Goal: Use online tool/utility: Utilize a website feature to perform a specific function

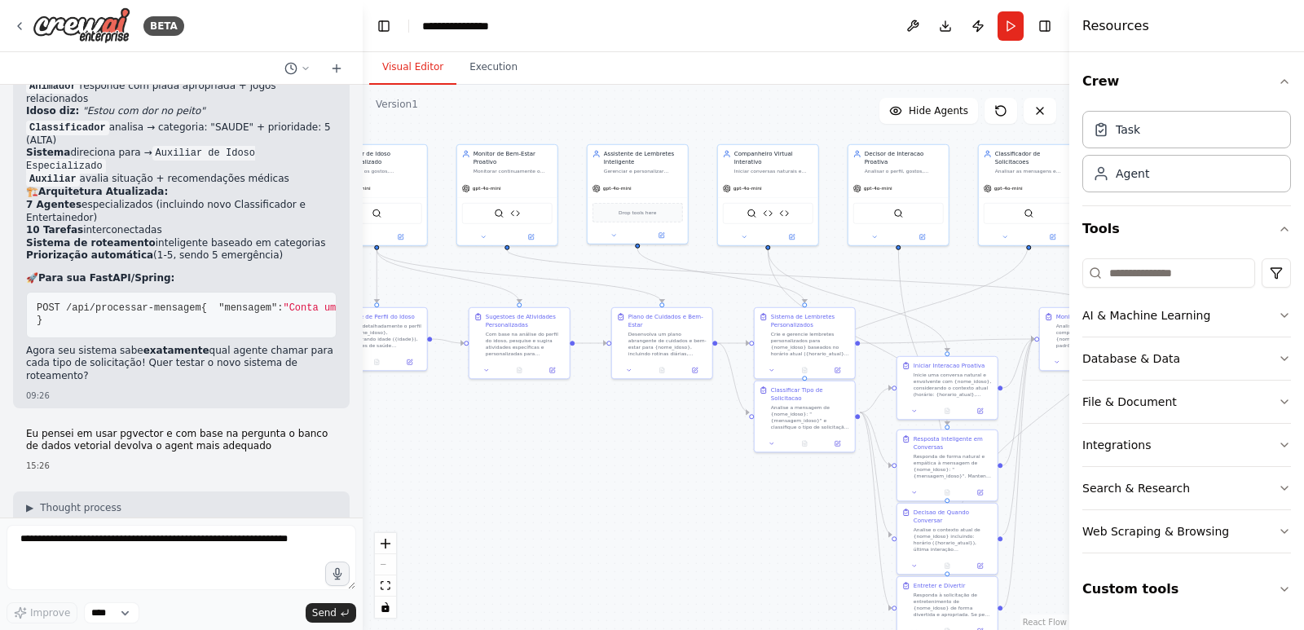
scroll to position [15730, 0]
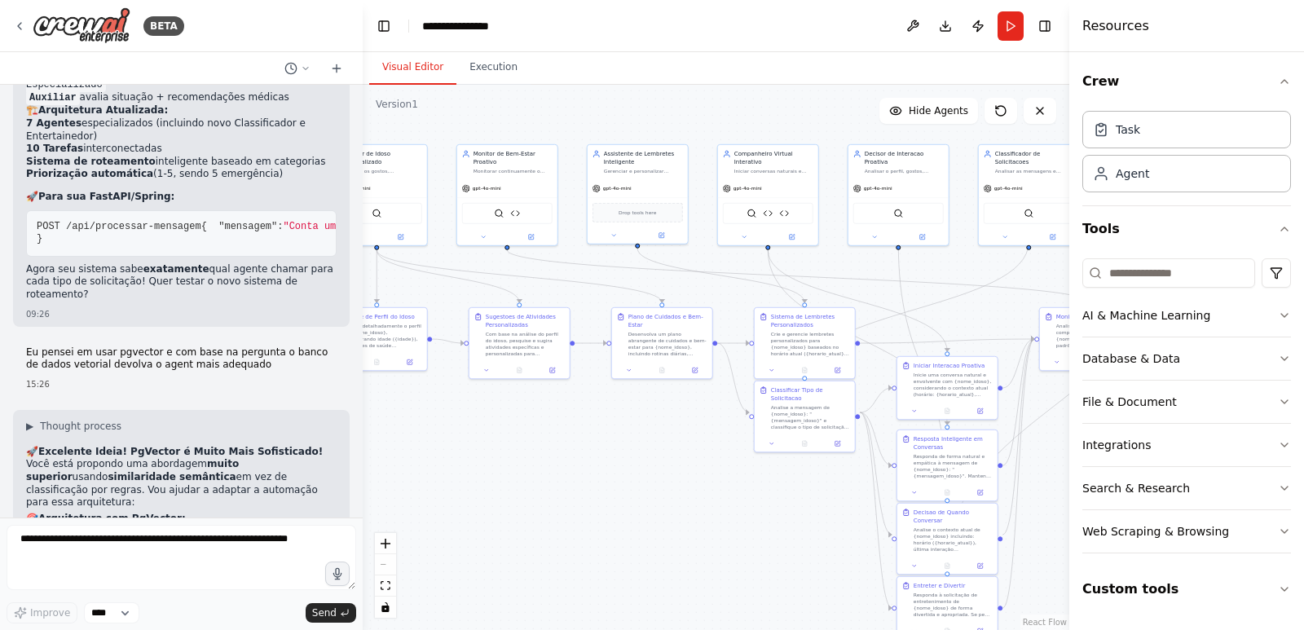
click at [147, 557] on pre "CREATE TABLE agent_intents ( id SERIAL PRIMARY KEY, agent_name [PERSON_NAME]( 1…" at bounding box center [181, 574] width 310 height 34
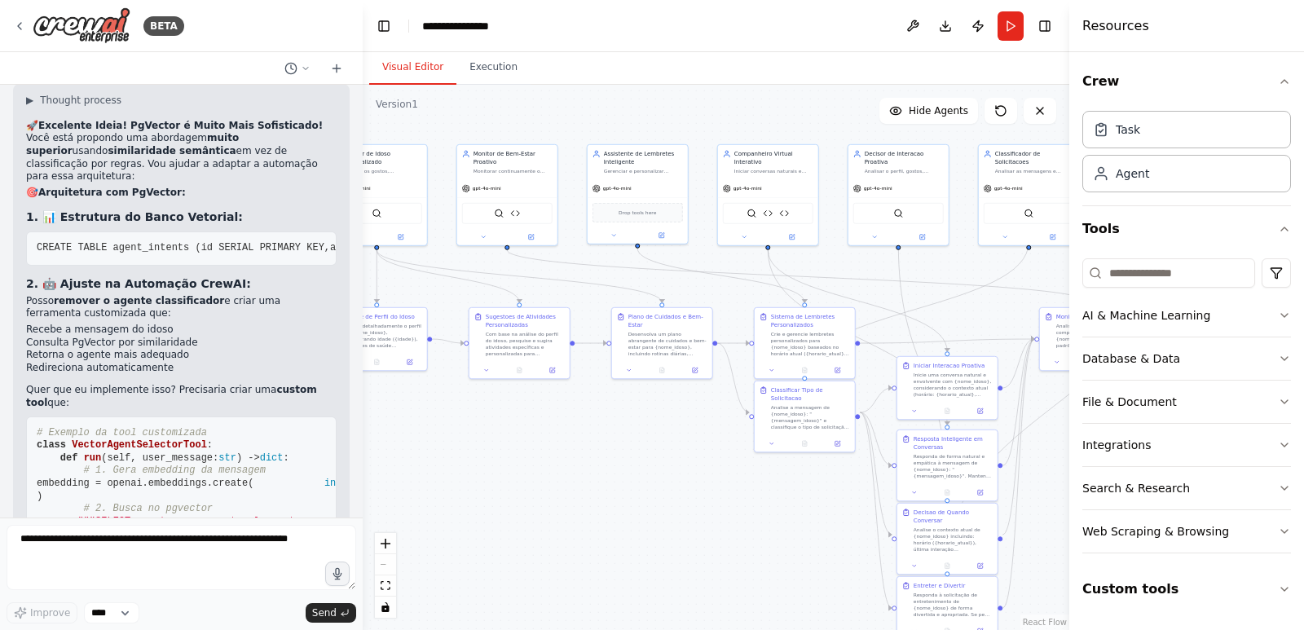
scroll to position [16463, 0]
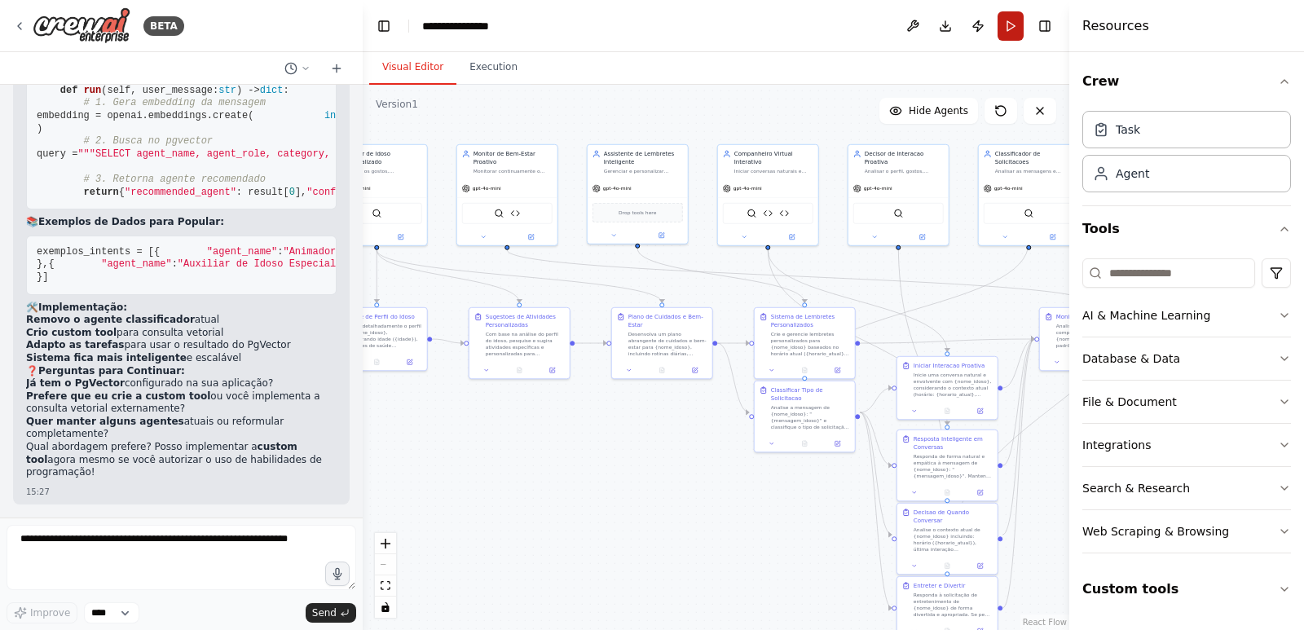
click at [1011, 29] on button "Run" at bounding box center [1010, 25] width 26 height 29
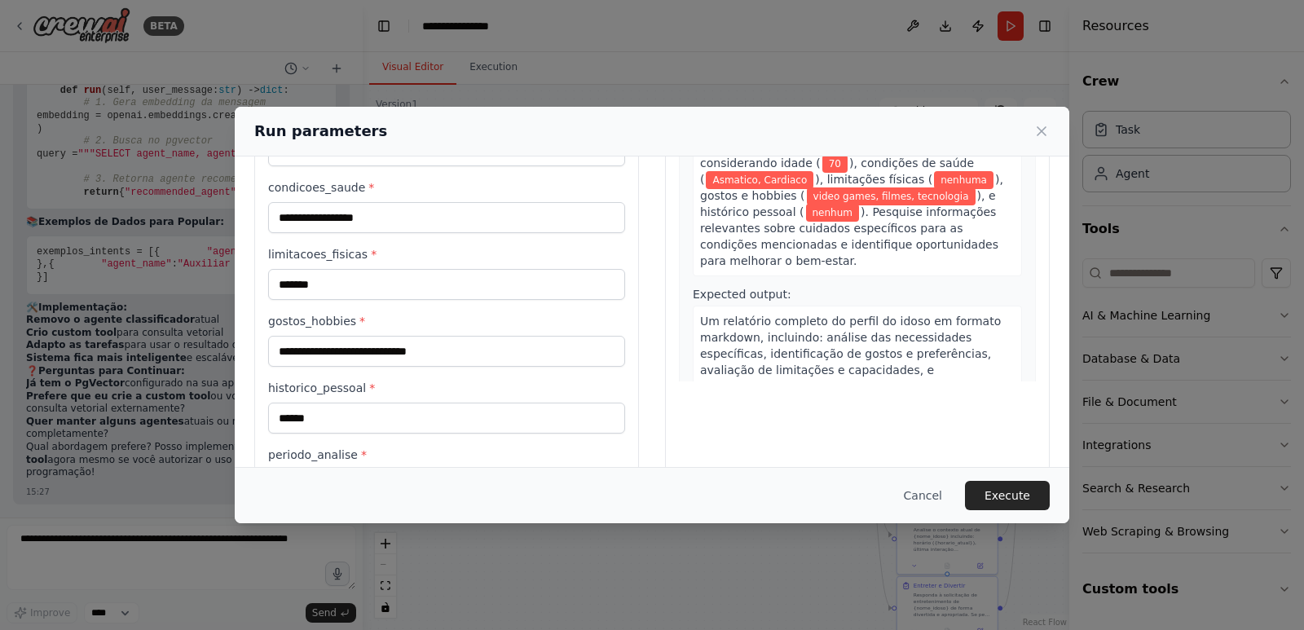
scroll to position [163, 0]
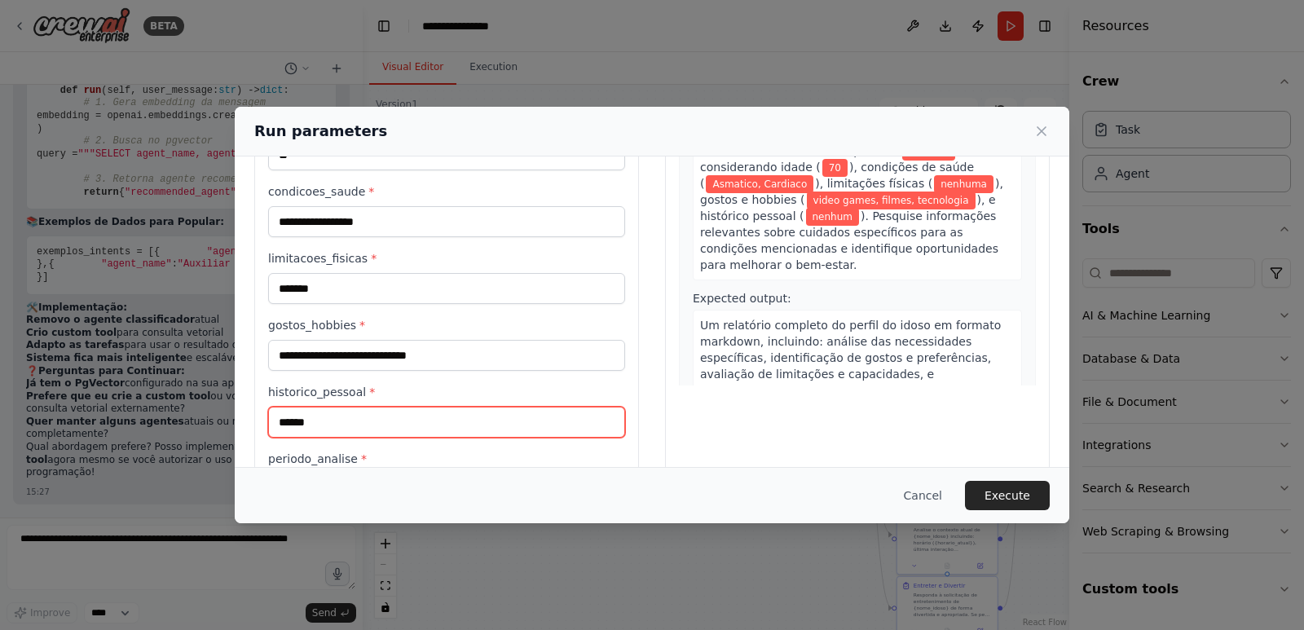
click at [337, 416] on input "******" at bounding box center [446, 422] width 357 height 31
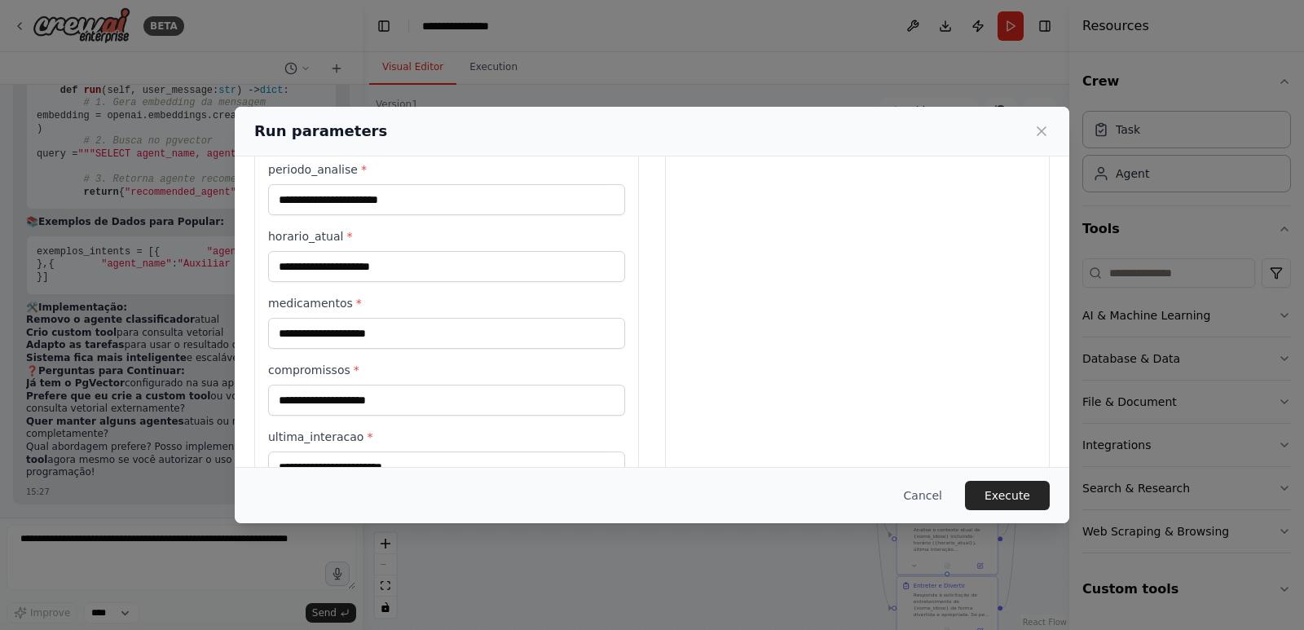
scroll to position [635, 0]
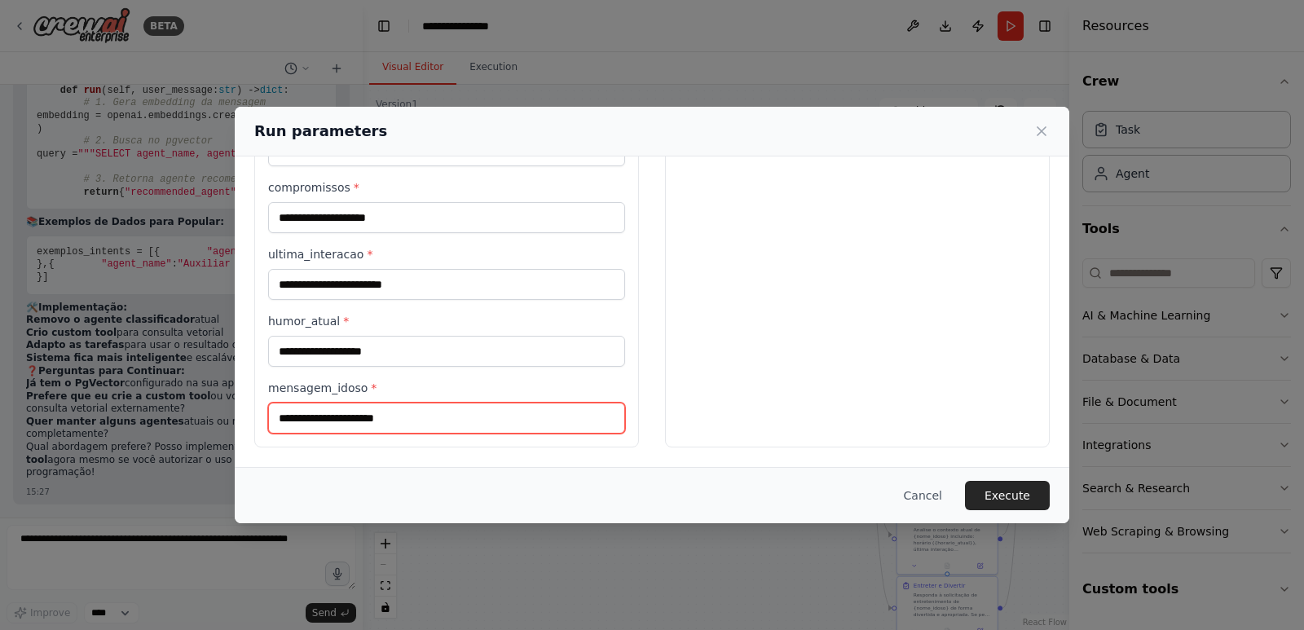
click at [341, 425] on input "mensagem_idoso *" at bounding box center [446, 418] width 357 height 31
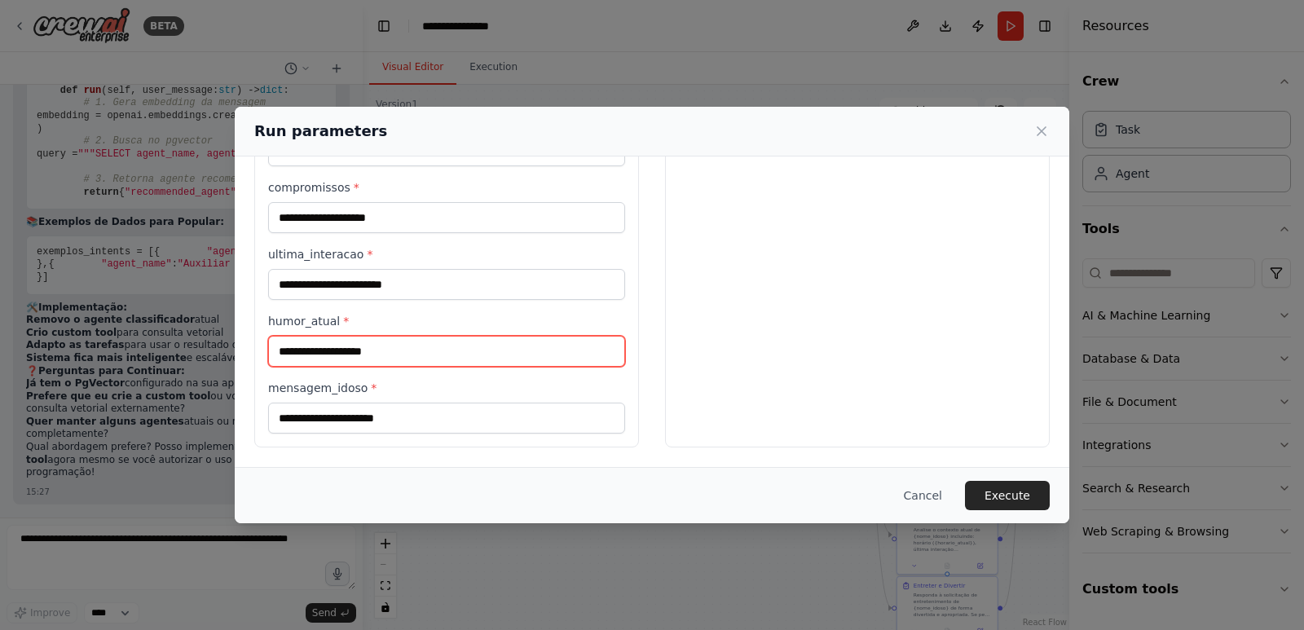
click at [389, 347] on input "humor_atual *" at bounding box center [446, 351] width 357 height 31
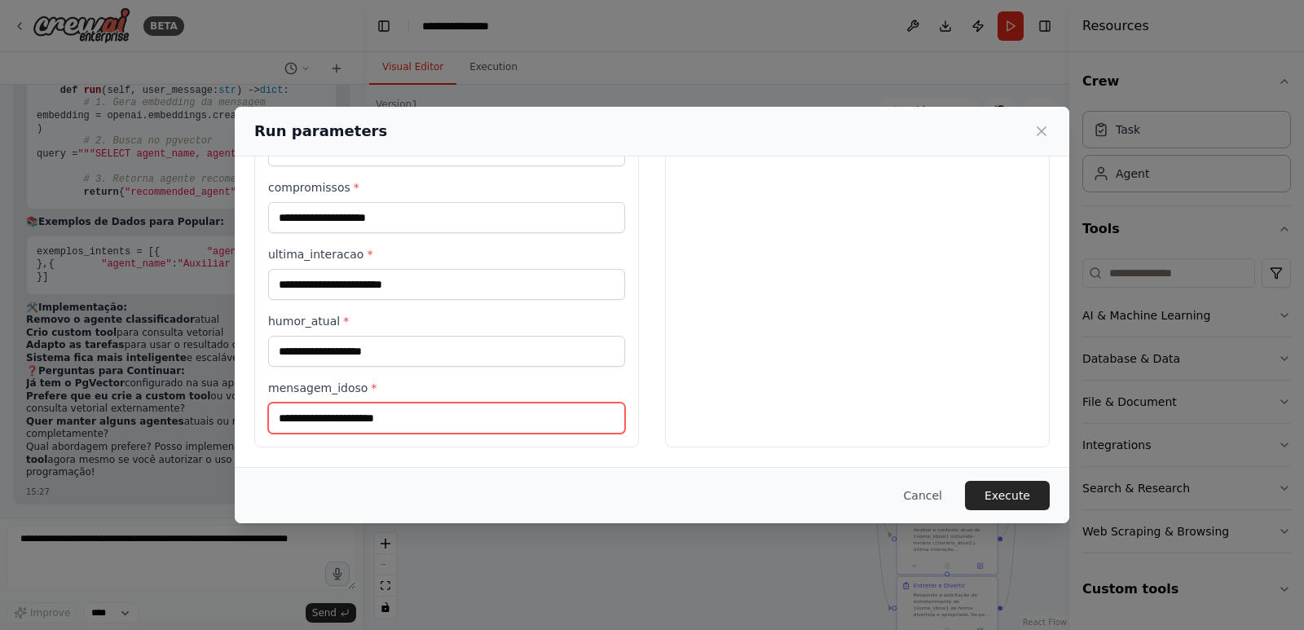
click at [445, 430] on input "mensagem_idoso *" at bounding box center [446, 418] width 357 height 31
type input "**********"
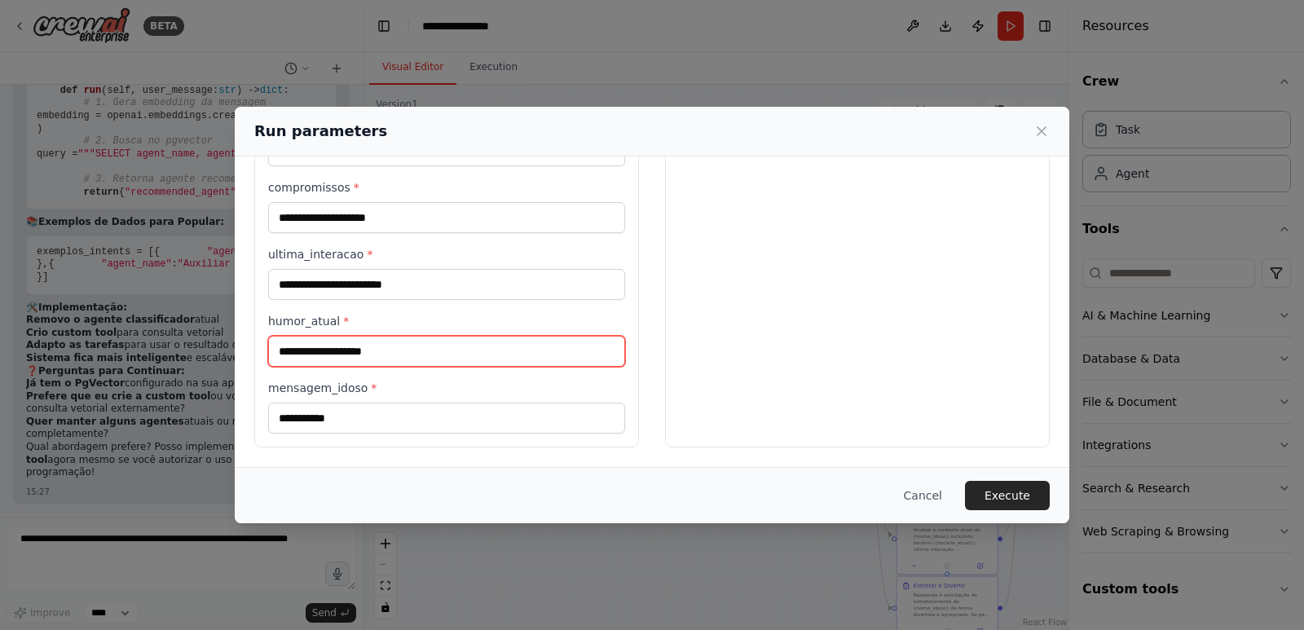
click at [450, 363] on input "humor_atual *" at bounding box center [446, 351] width 357 height 31
type input "******"
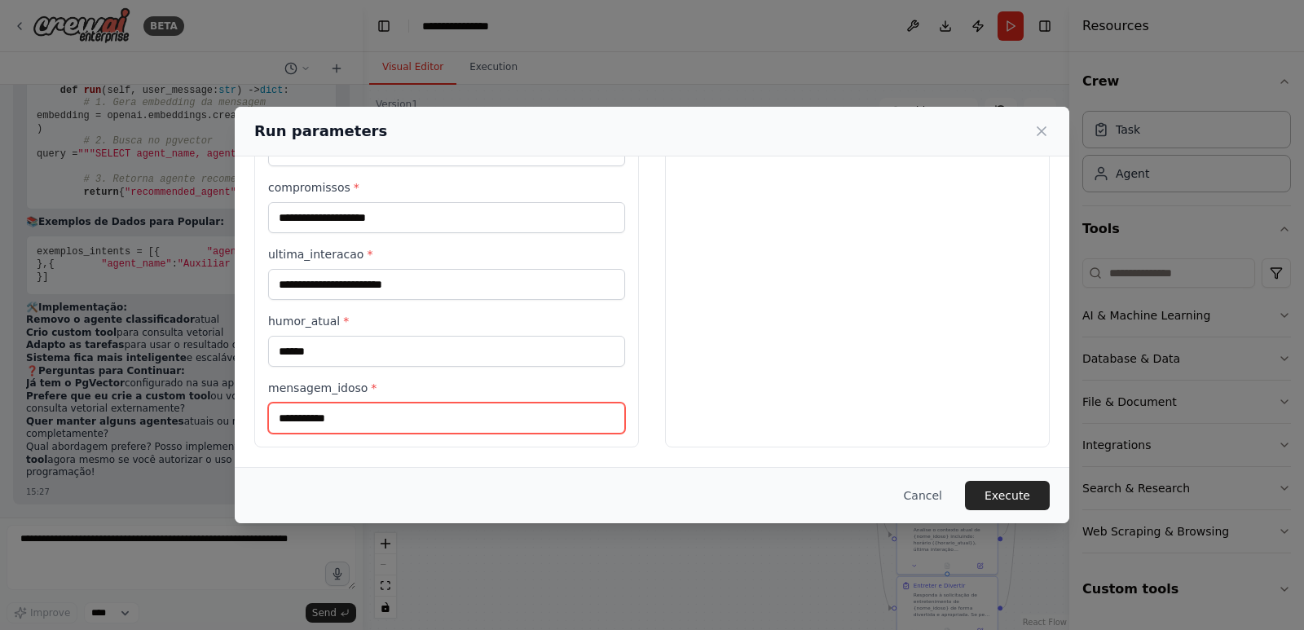
click at [381, 432] on input "**********" at bounding box center [446, 418] width 357 height 31
click at [316, 419] on input "**********" at bounding box center [446, 418] width 357 height 31
type input "**********"
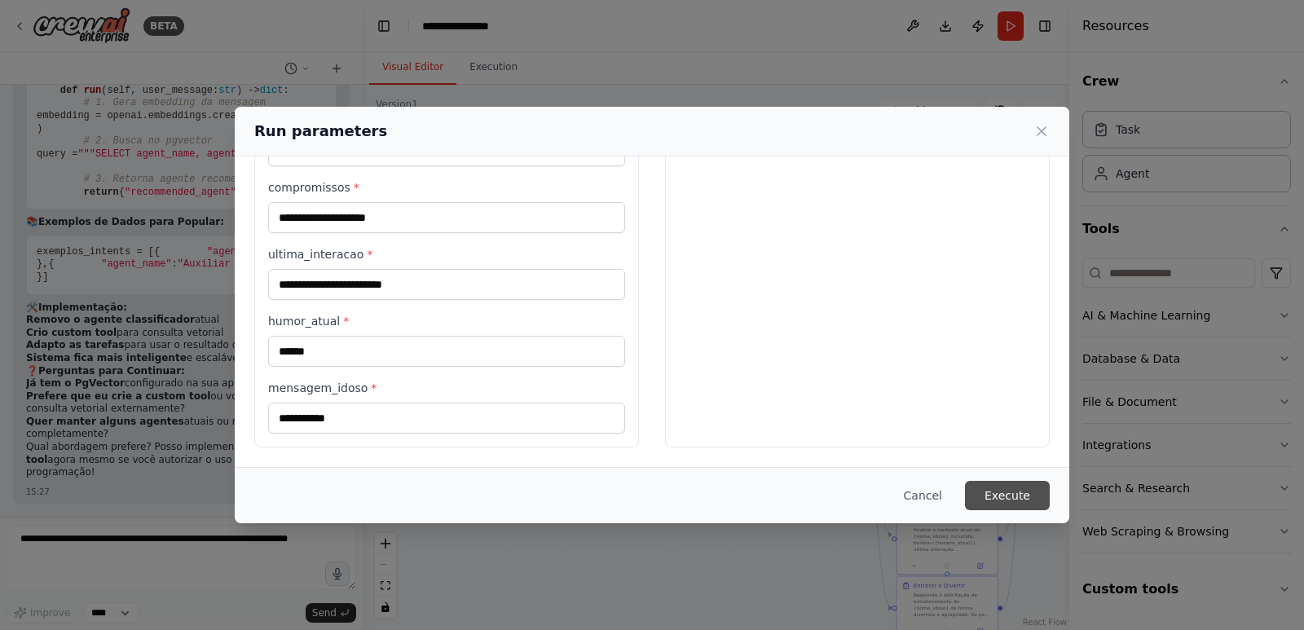
click at [1028, 498] on button "Execute" at bounding box center [1007, 495] width 85 height 29
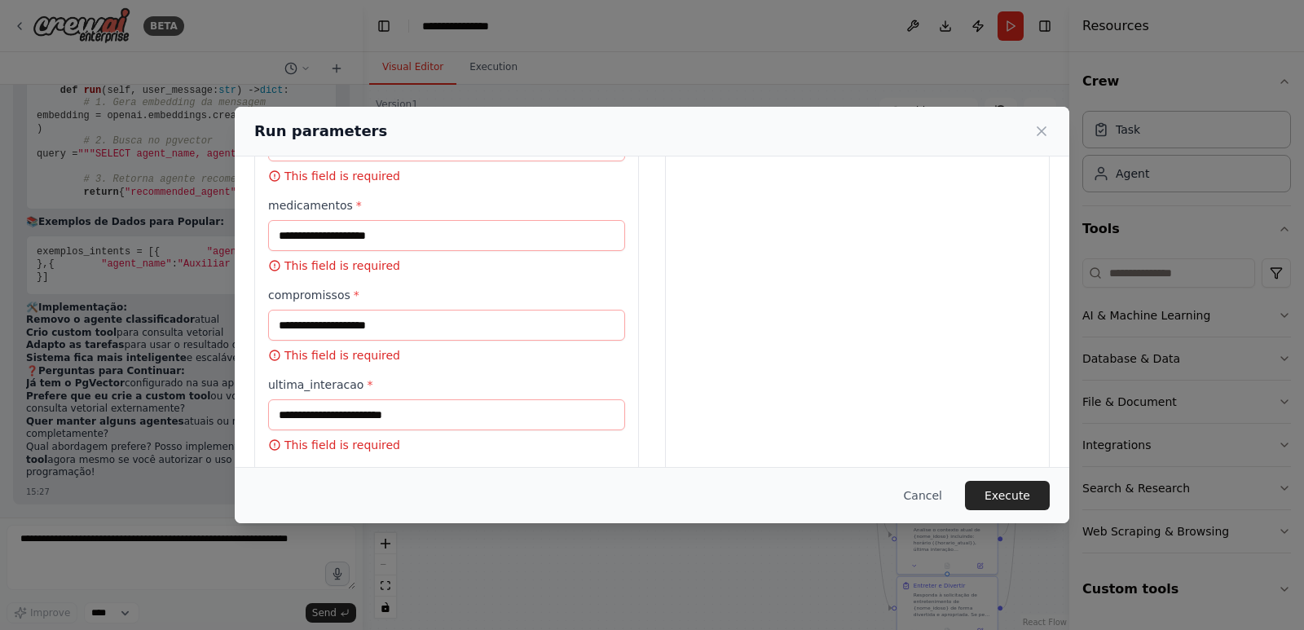
scroll to position [354, 0]
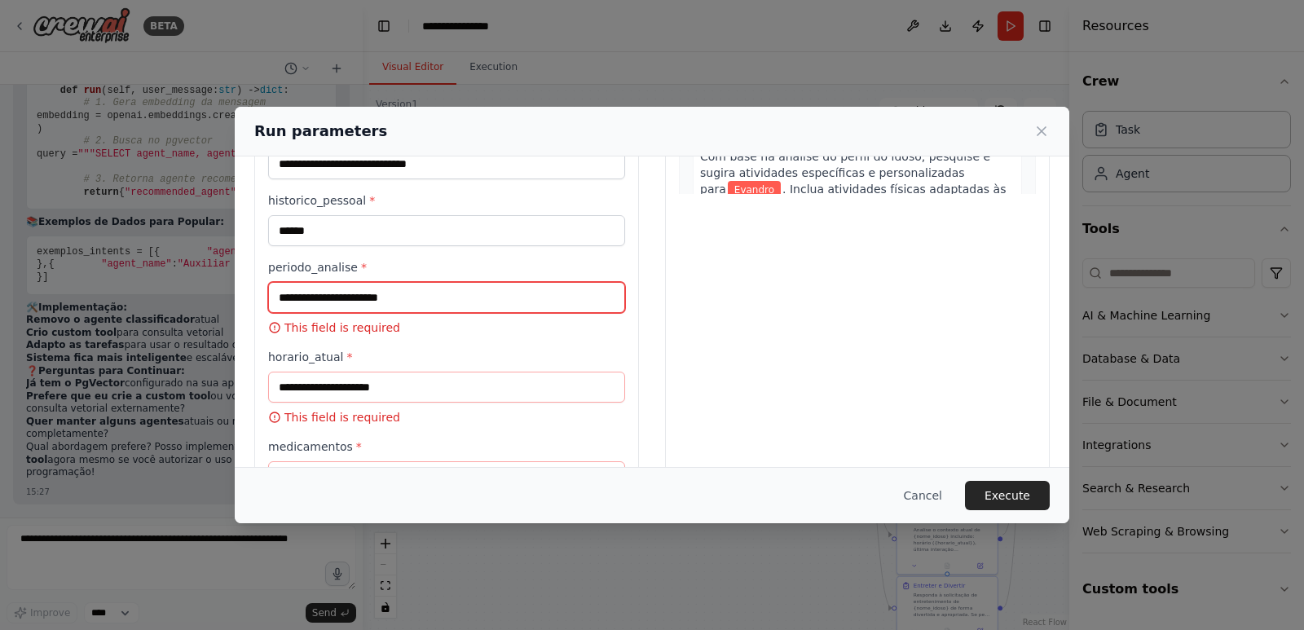
click at [388, 301] on input "periodo_analise *" at bounding box center [446, 297] width 357 height 31
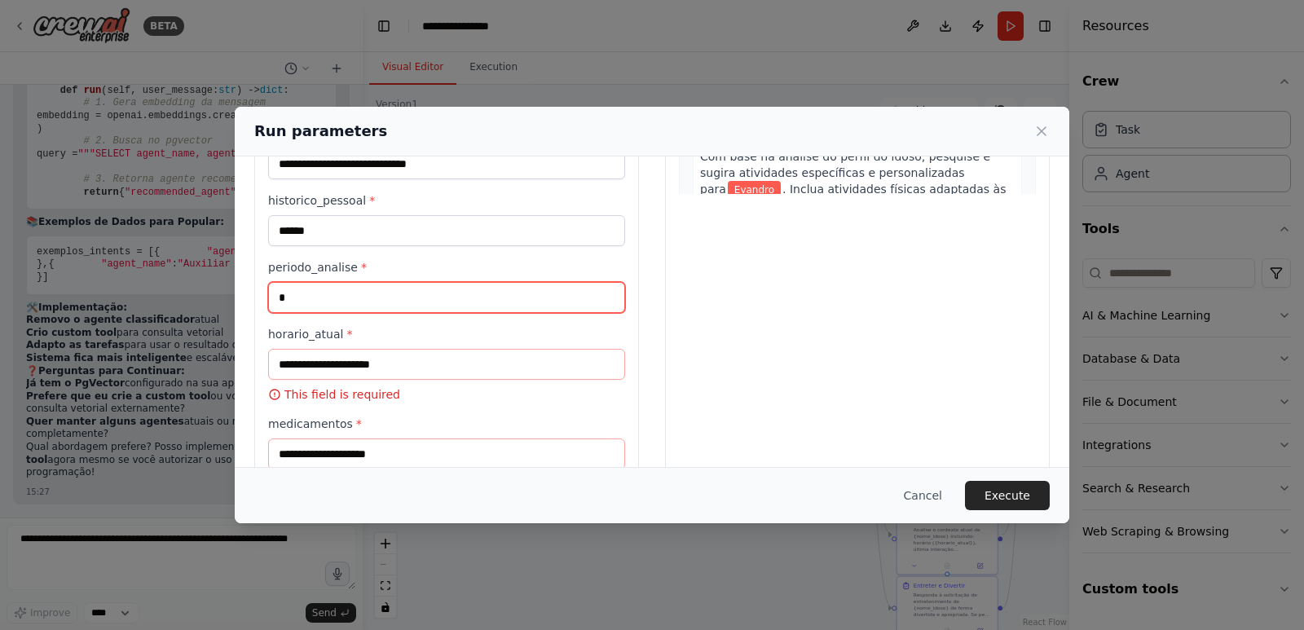
type input "*"
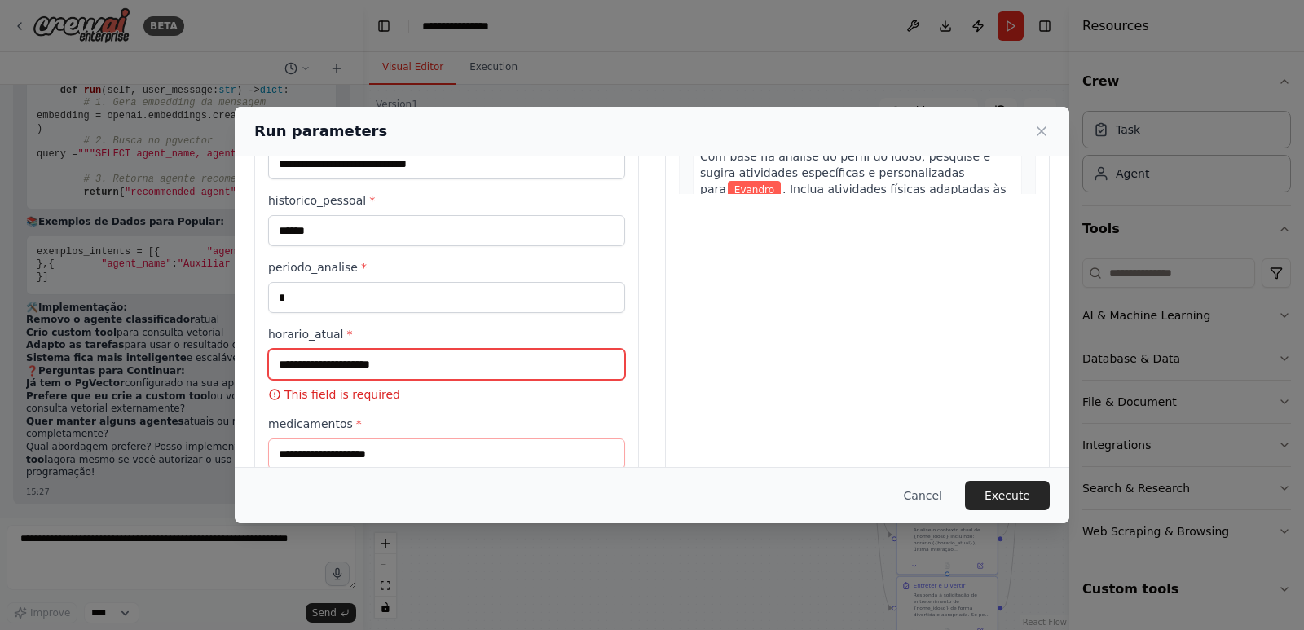
click at [367, 359] on input "horario_atual *" at bounding box center [446, 364] width 357 height 31
type input "*****"
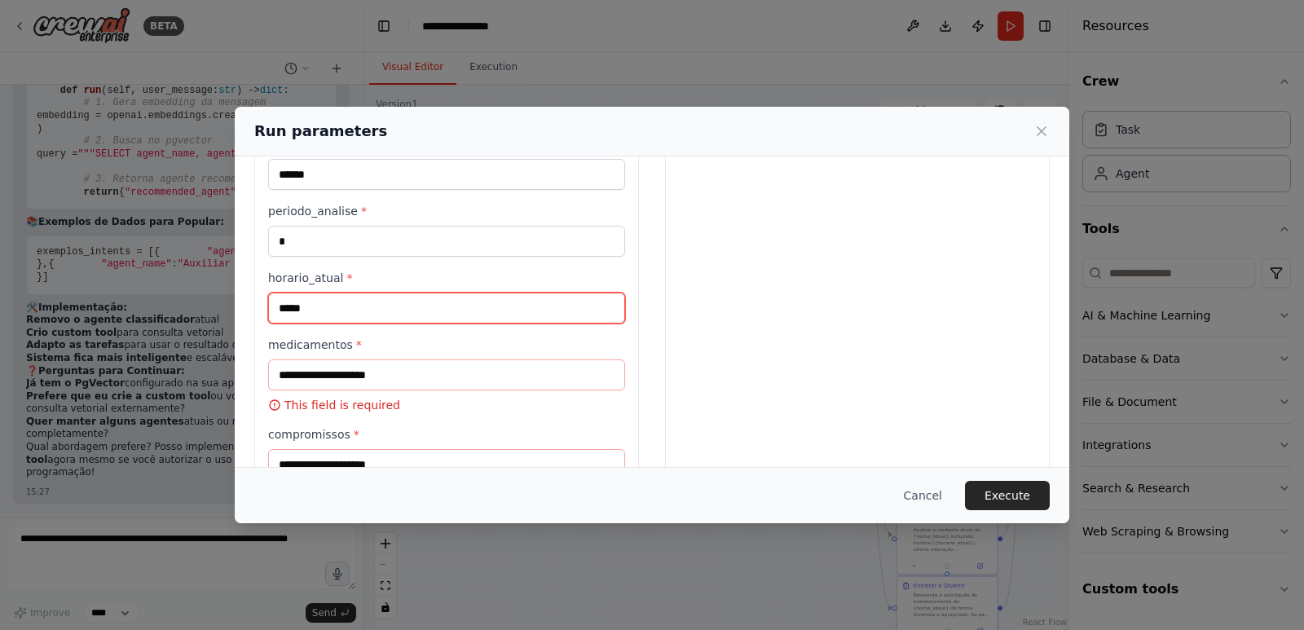
scroll to position [436, 0]
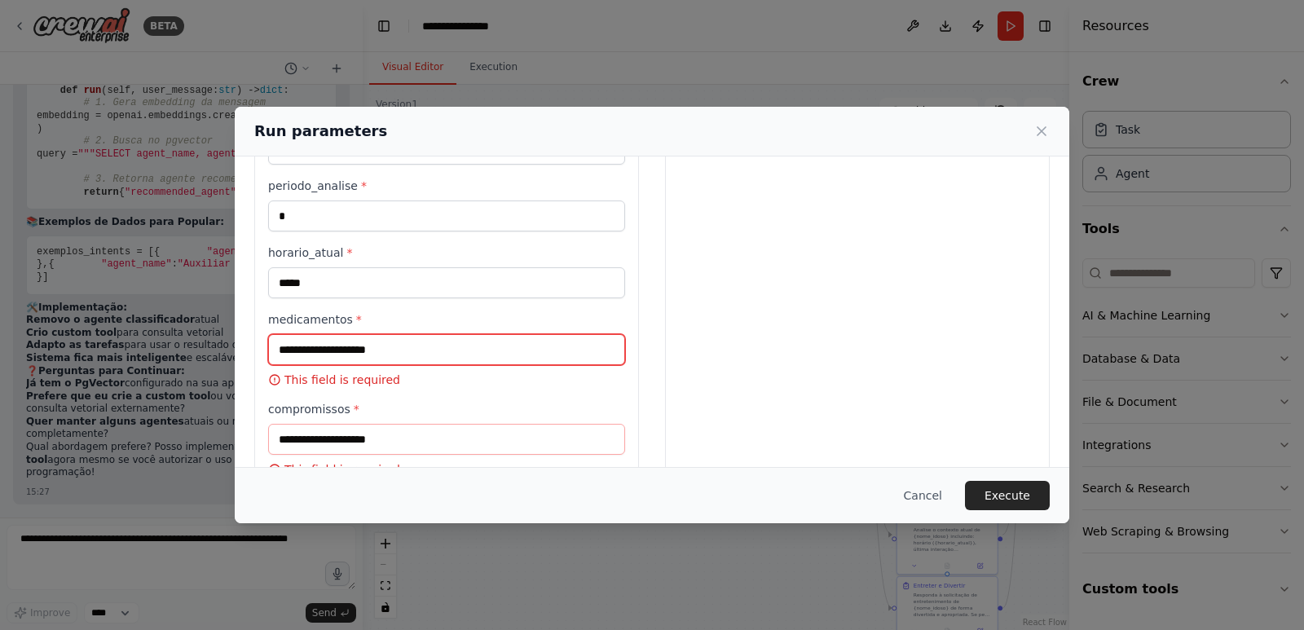
click at [363, 355] on input "medicamentos *" at bounding box center [446, 349] width 357 height 31
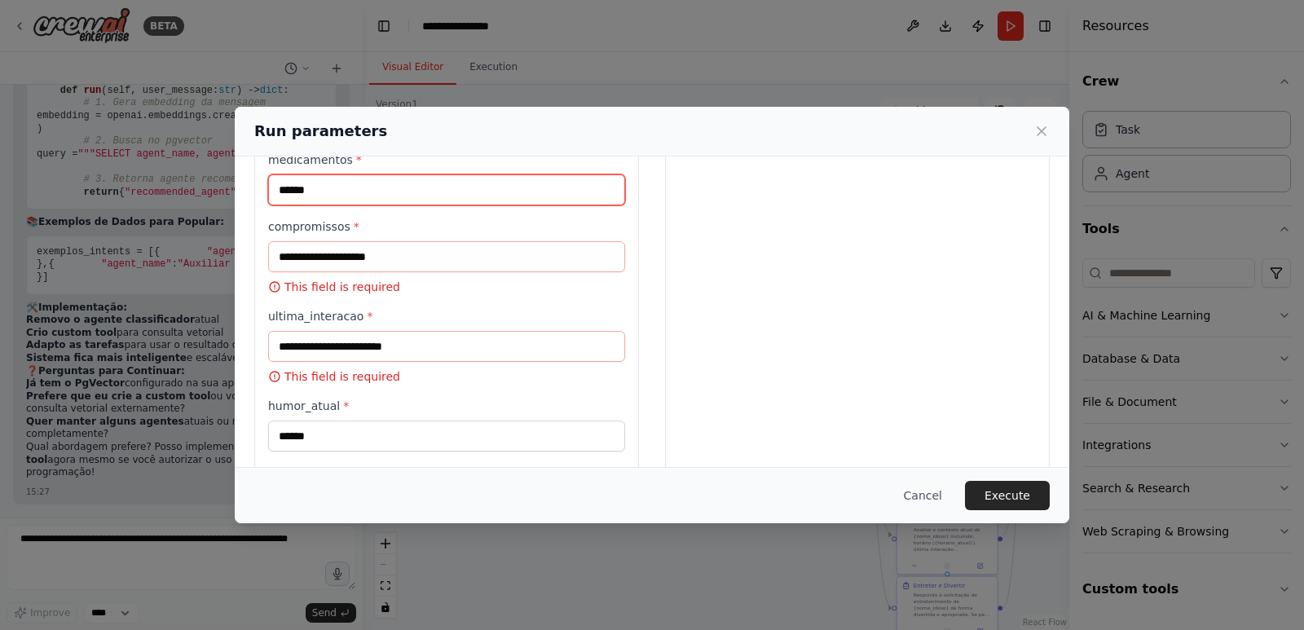
scroll to position [599, 0]
type input "******"
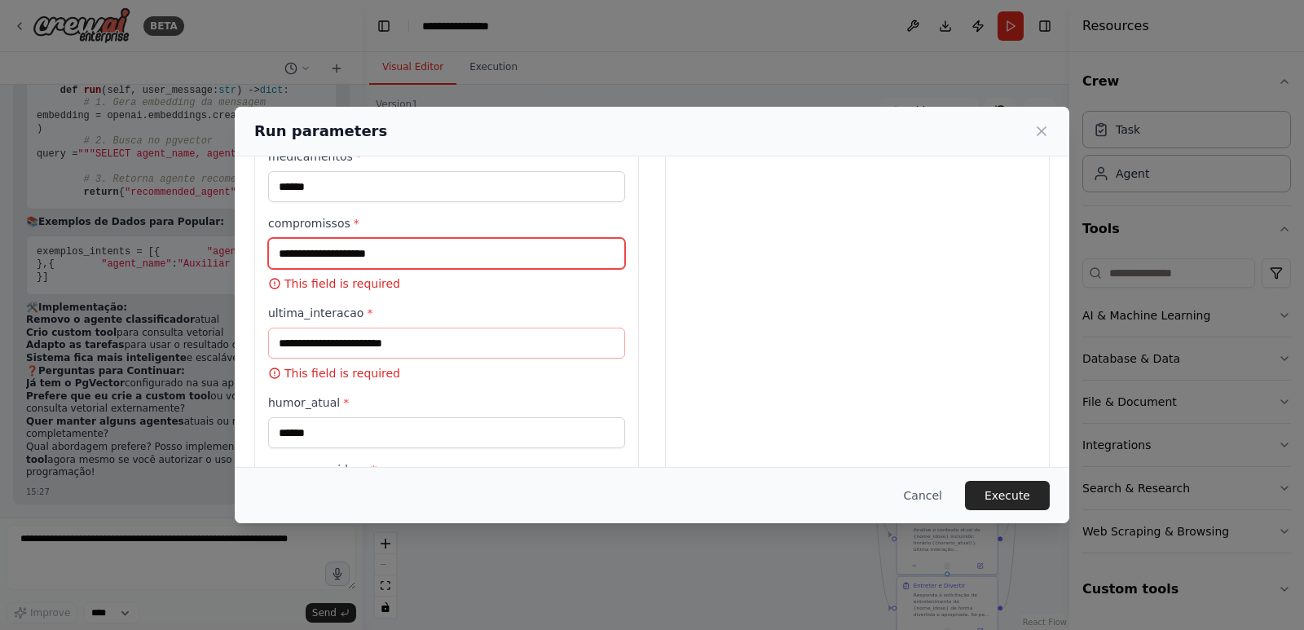
click at [397, 244] on input "compromissos *" at bounding box center [446, 253] width 357 height 31
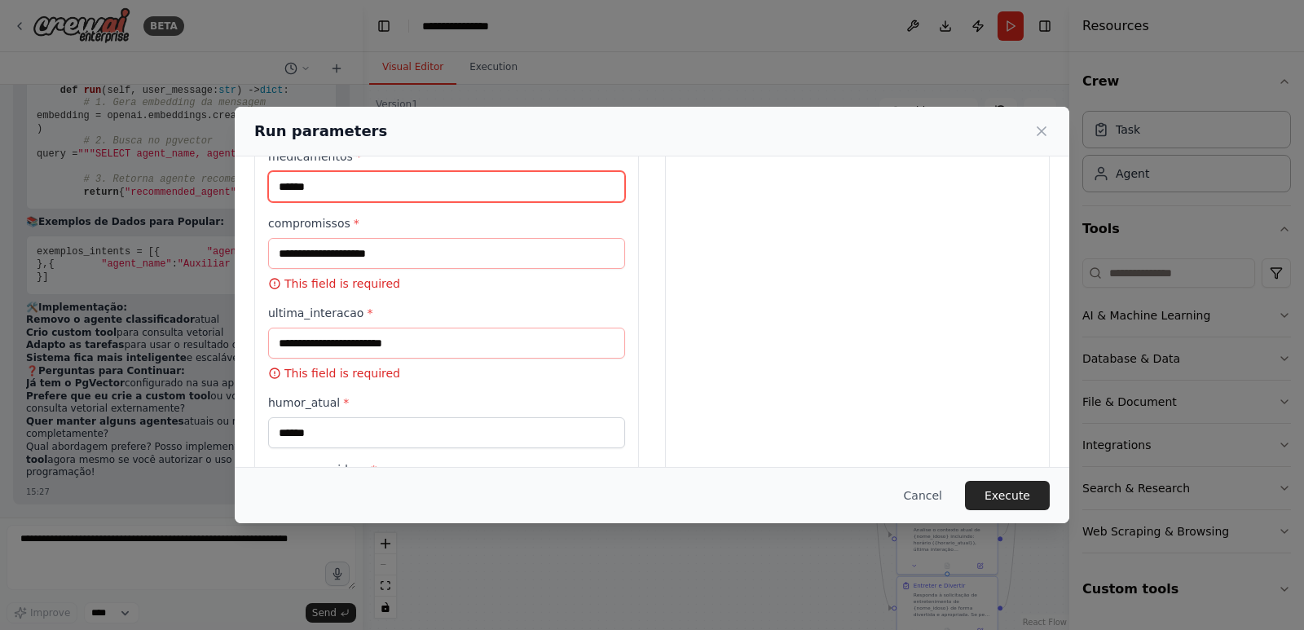
click at [314, 189] on input "******" at bounding box center [446, 186] width 357 height 31
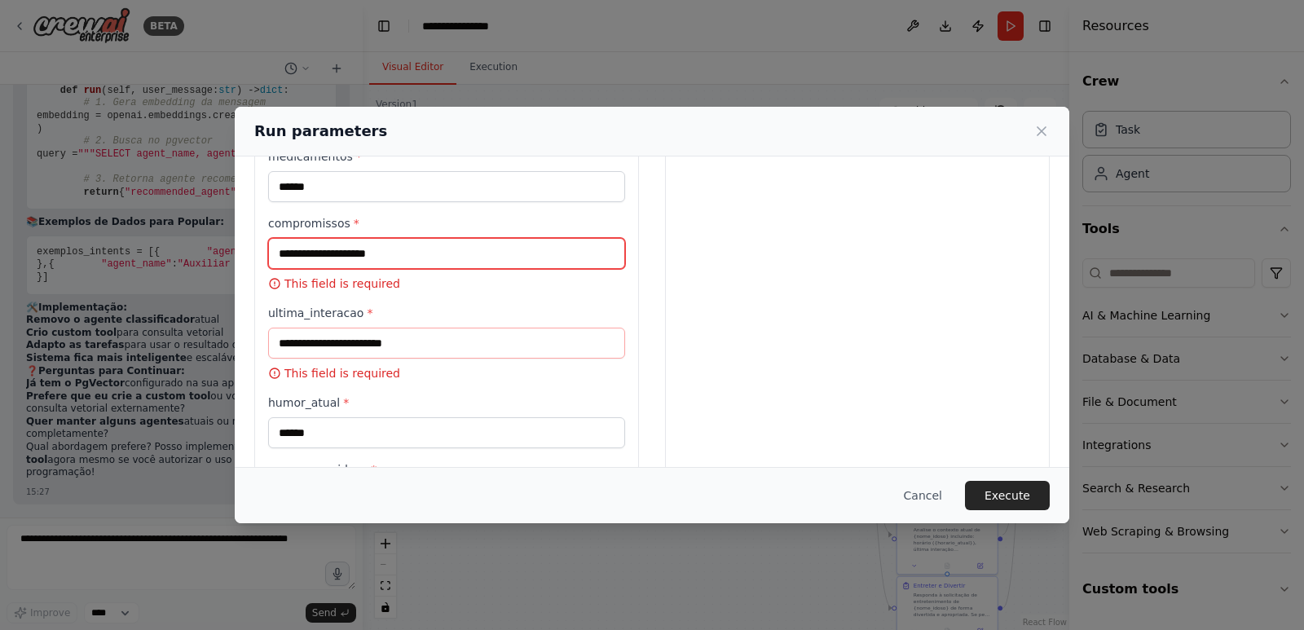
click at [310, 251] on input "compromissos *" at bounding box center [446, 253] width 357 height 31
paste input "******"
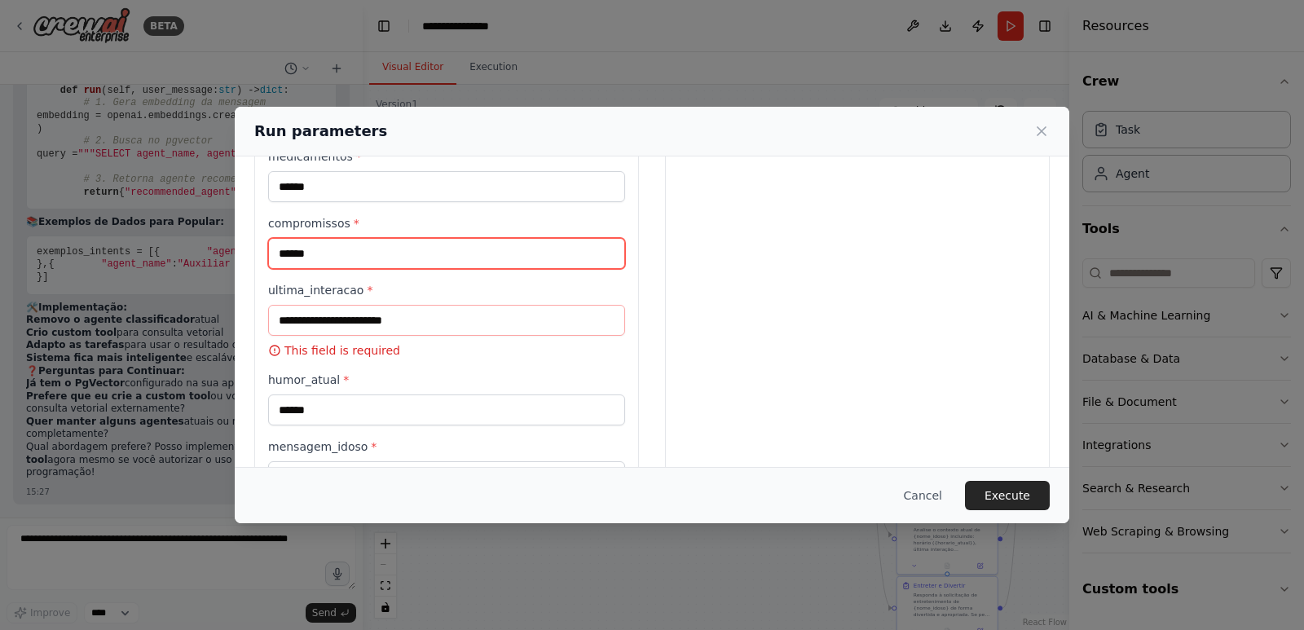
type input "******"
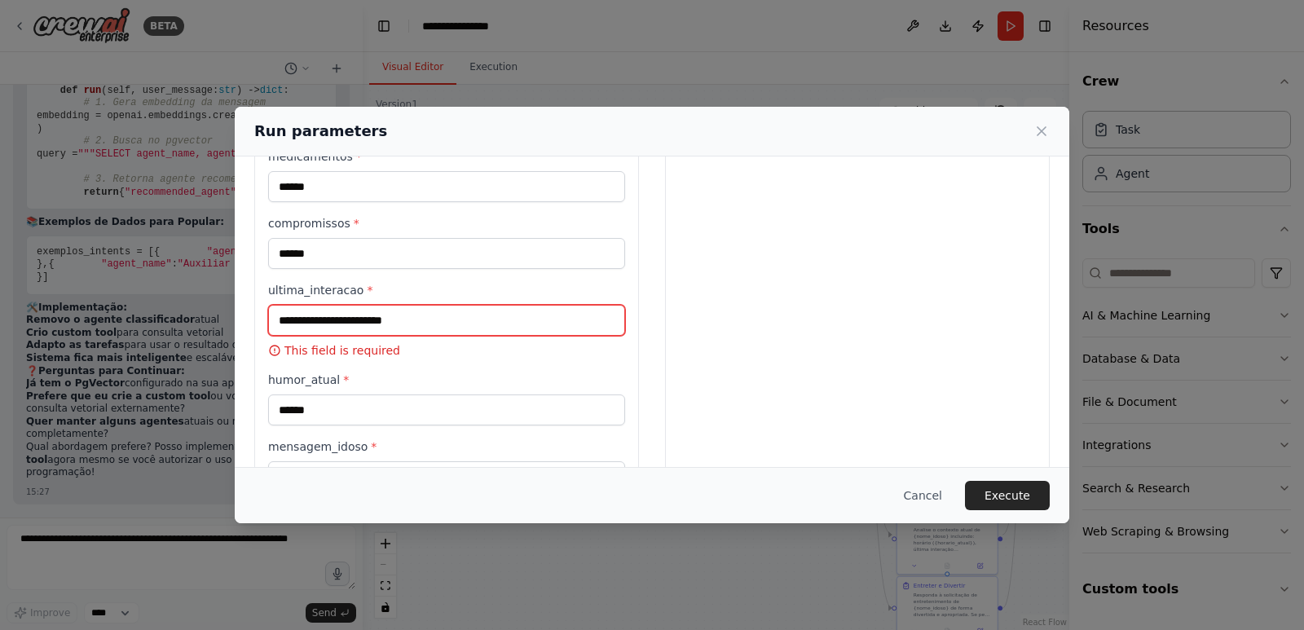
click at [333, 323] on input "ultima_interacao *" at bounding box center [446, 320] width 357 height 31
paste input "******"
click at [579, 334] on input "*******" at bounding box center [446, 320] width 357 height 31
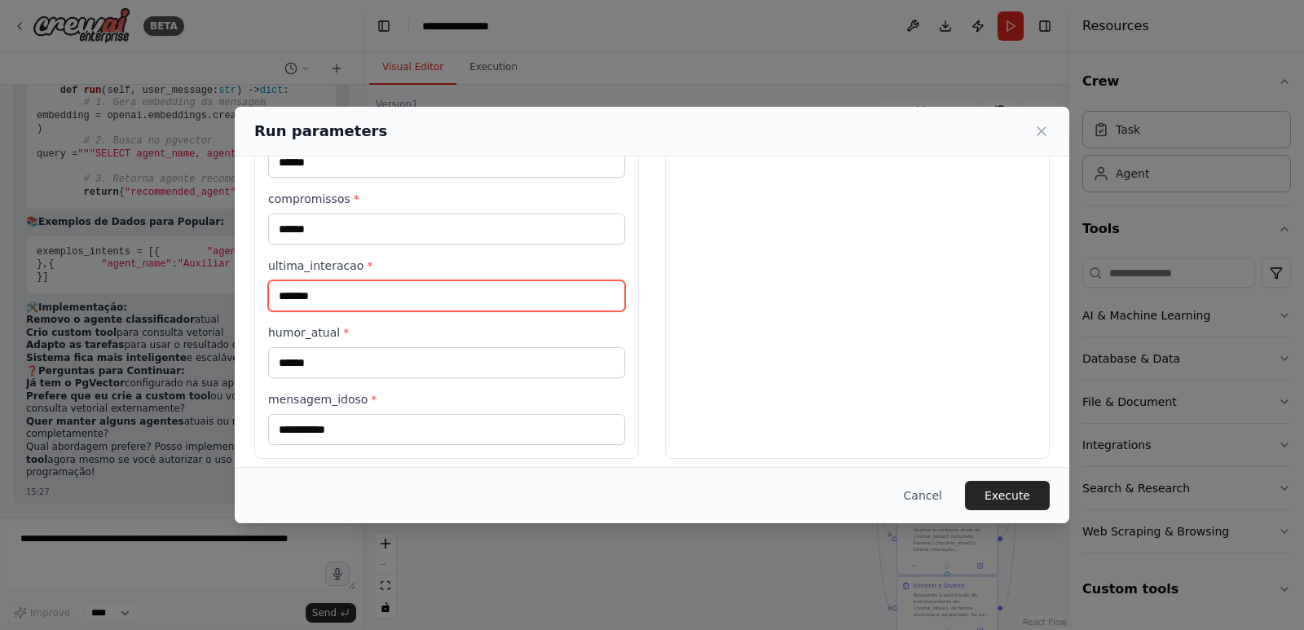
scroll to position [635, 0]
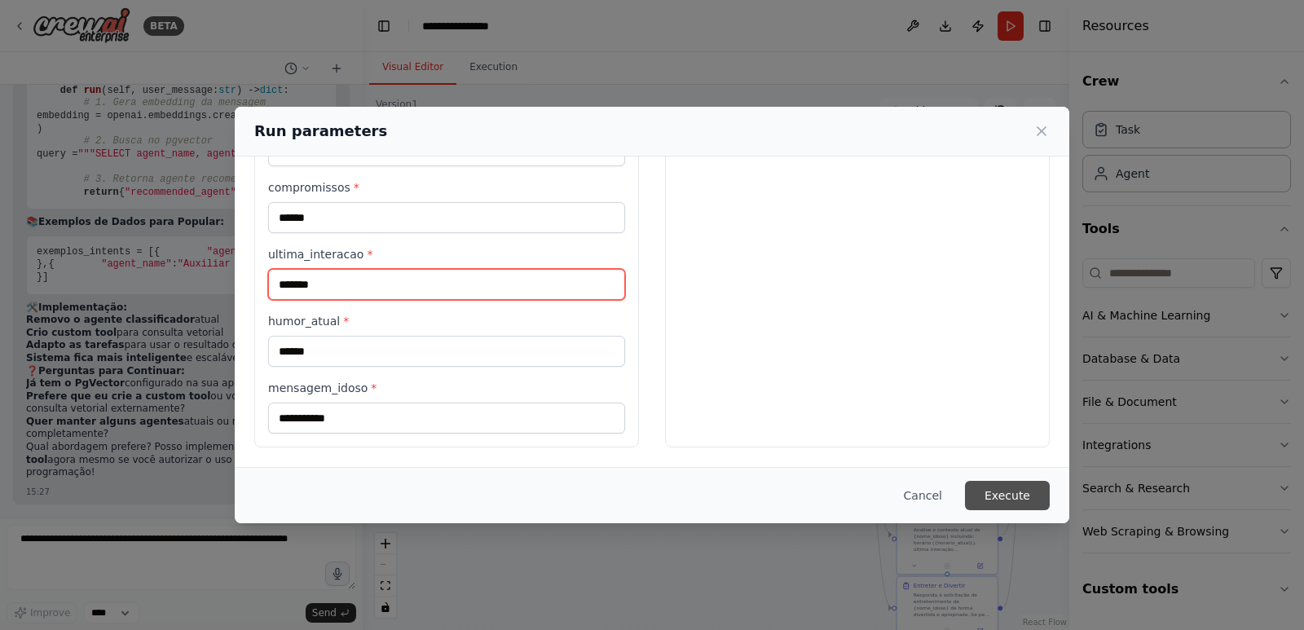
type input "*******"
click at [1010, 497] on button "Execute" at bounding box center [1007, 495] width 85 height 29
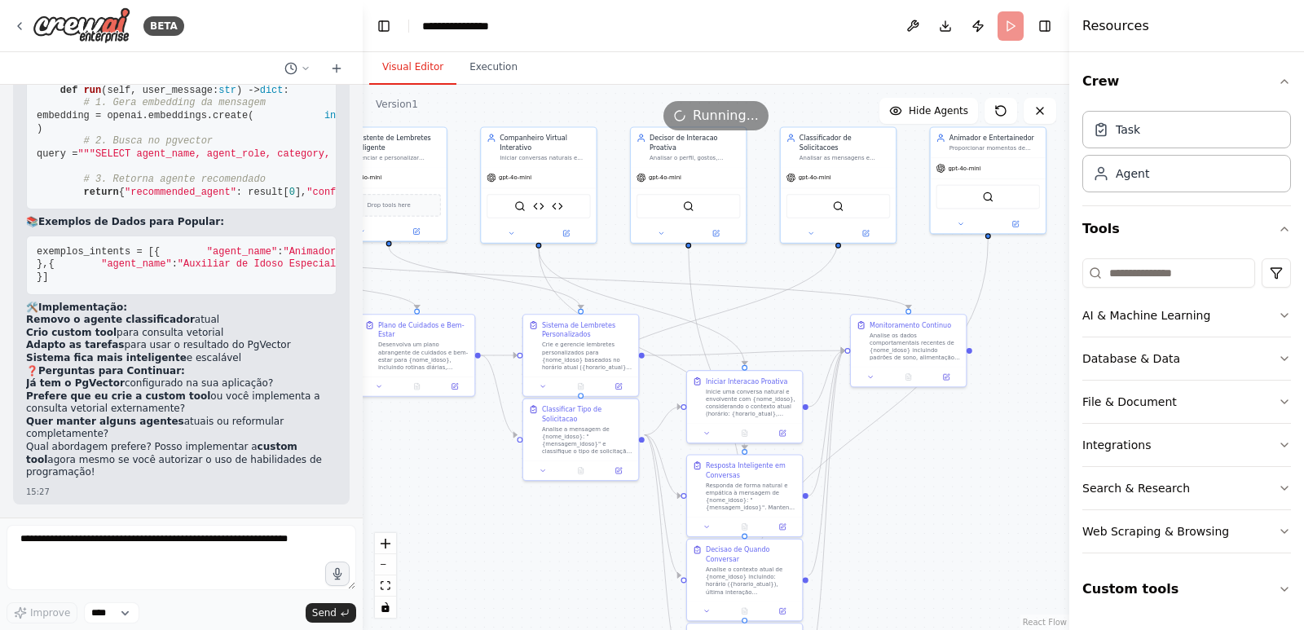
drag, startPoint x: 749, startPoint y: 462, endPoint x: 443, endPoint y: 471, distance: 305.7
click at [443, 471] on div ".deletable-edge-delete-btn { width: 20px; height: 20px; border: 0px solid #ffff…" at bounding box center [716, 357] width 706 height 545
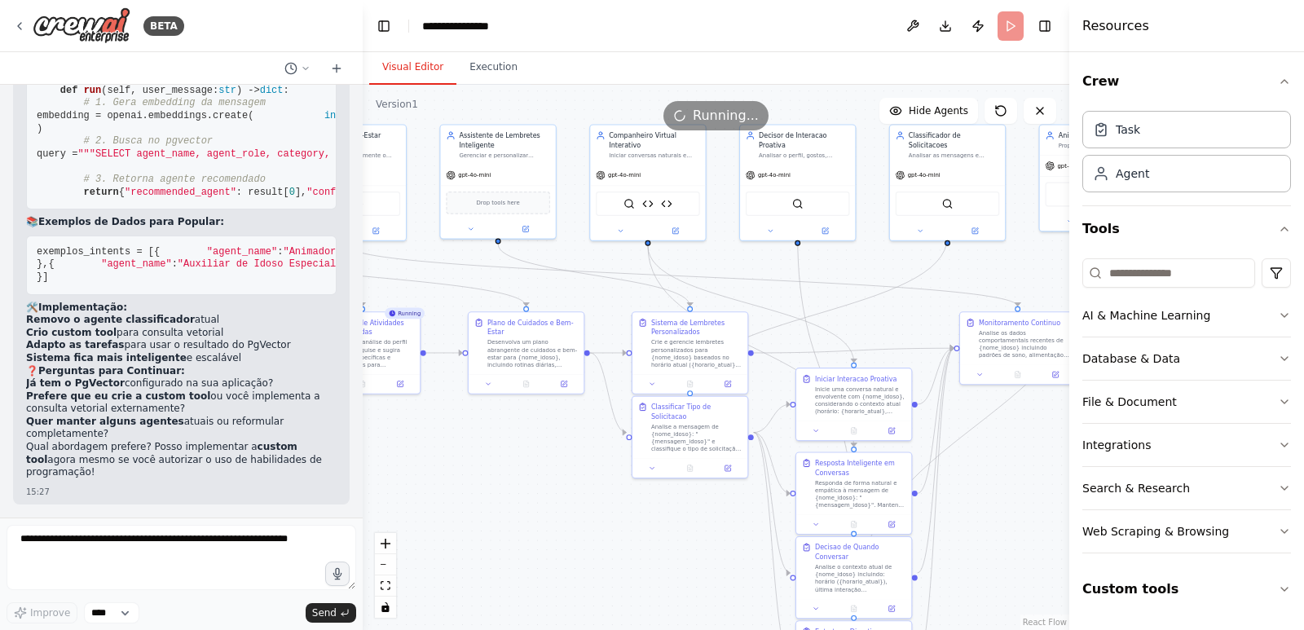
drag, startPoint x: 443, startPoint y: 471, endPoint x: 557, endPoint y: 469, distance: 114.1
click at [557, 469] on div ".deletable-edge-delete-btn { width: 20px; height: 20px; border: 0px solid #ffff…" at bounding box center [716, 357] width 706 height 545
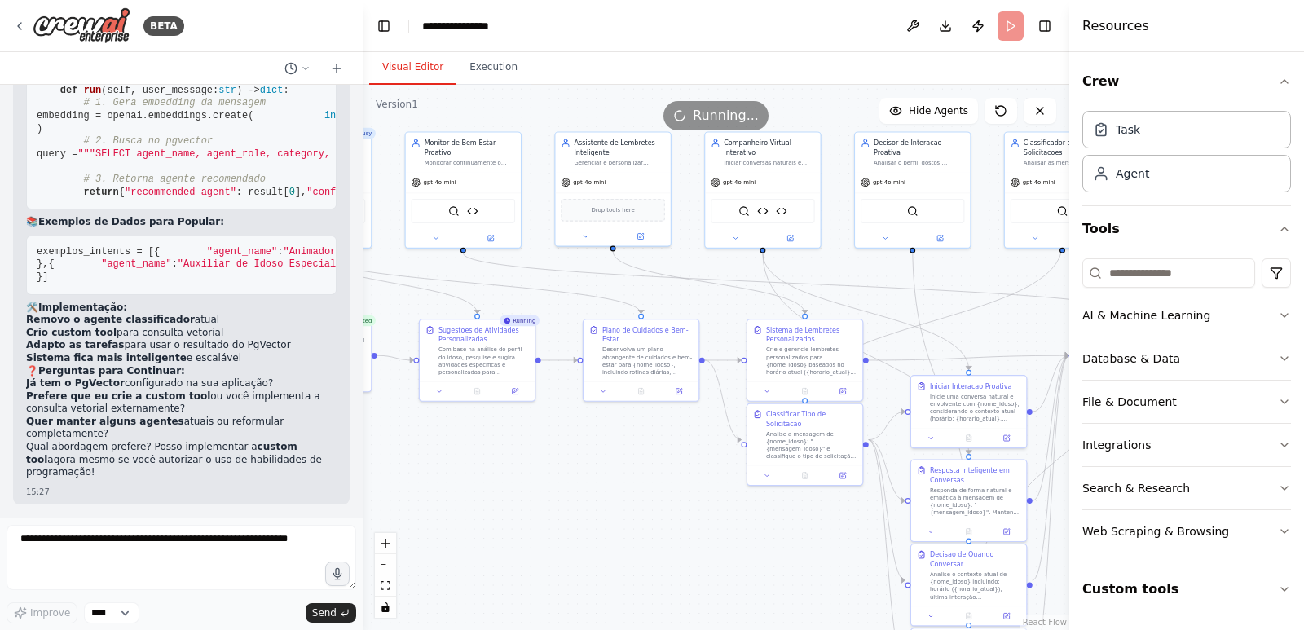
drag, startPoint x: 524, startPoint y: 468, endPoint x: 634, endPoint y: 474, distance: 110.2
click at [634, 474] on div ".deletable-edge-delete-btn { width: 20px; height: 20px; border: 0px solid #ffff…" at bounding box center [716, 357] width 706 height 545
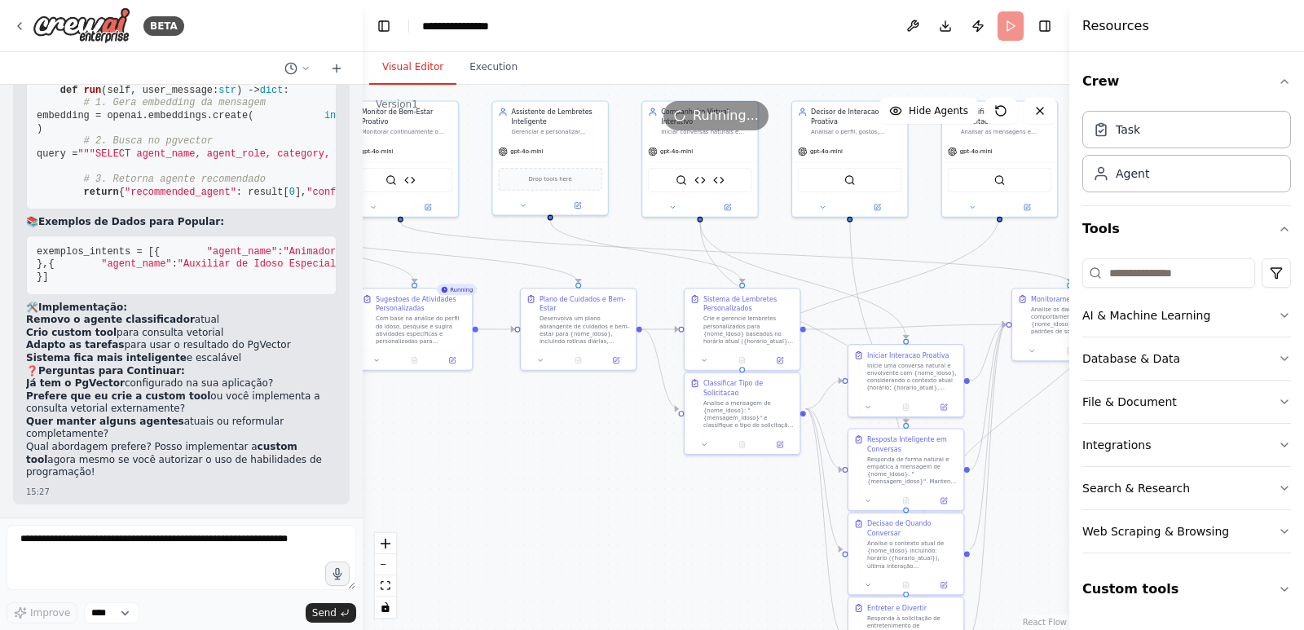
drag, startPoint x: 483, startPoint y: 466, endPoint x: 434, endPoint y: 422, distance: 65.8
click at [434, 422] on div ".deletable-edge-delete-btn { width: 20px; height: 20px; border: 0px solid #ffff…" at bounding box center [716, 357] width 706 height 545
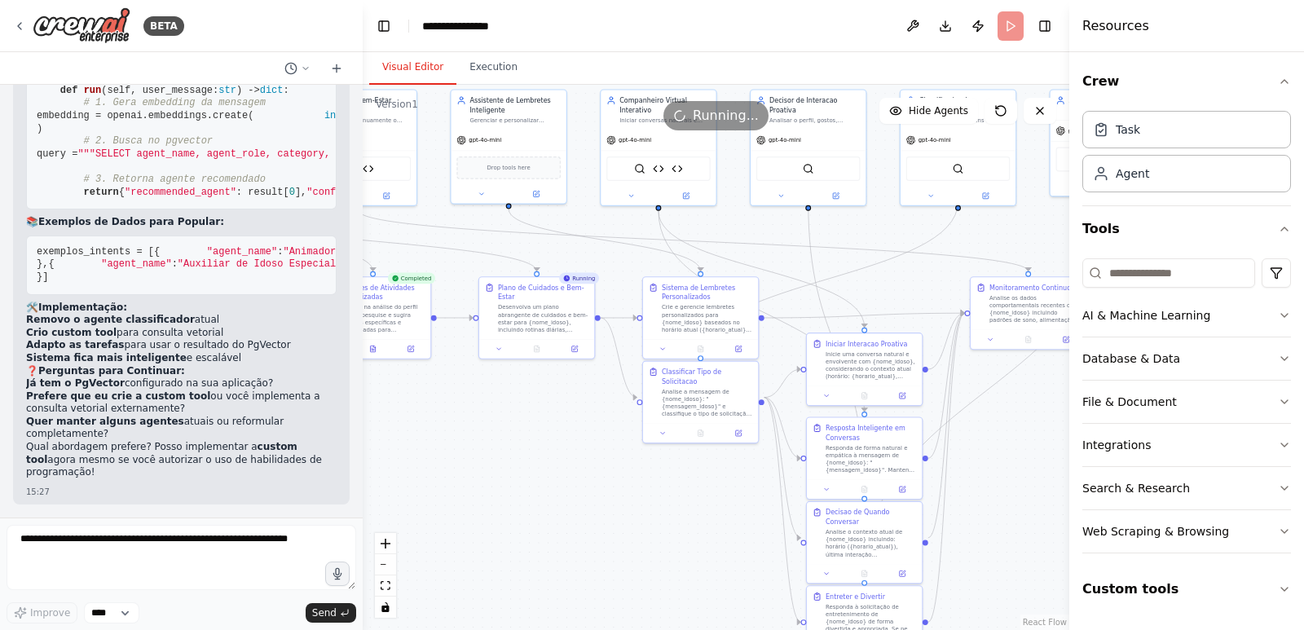
drag, startPoint x: 544, startPoint y: 425, endPoint x: 524, endPoint y: 433, distance: 21.9
click at [524, 433] on div ".deletable-edge-delete-btn { width: 20px; height: 20px; border: 0px solid #ffff…" at bounding box center [716, 357] width 706 height 545
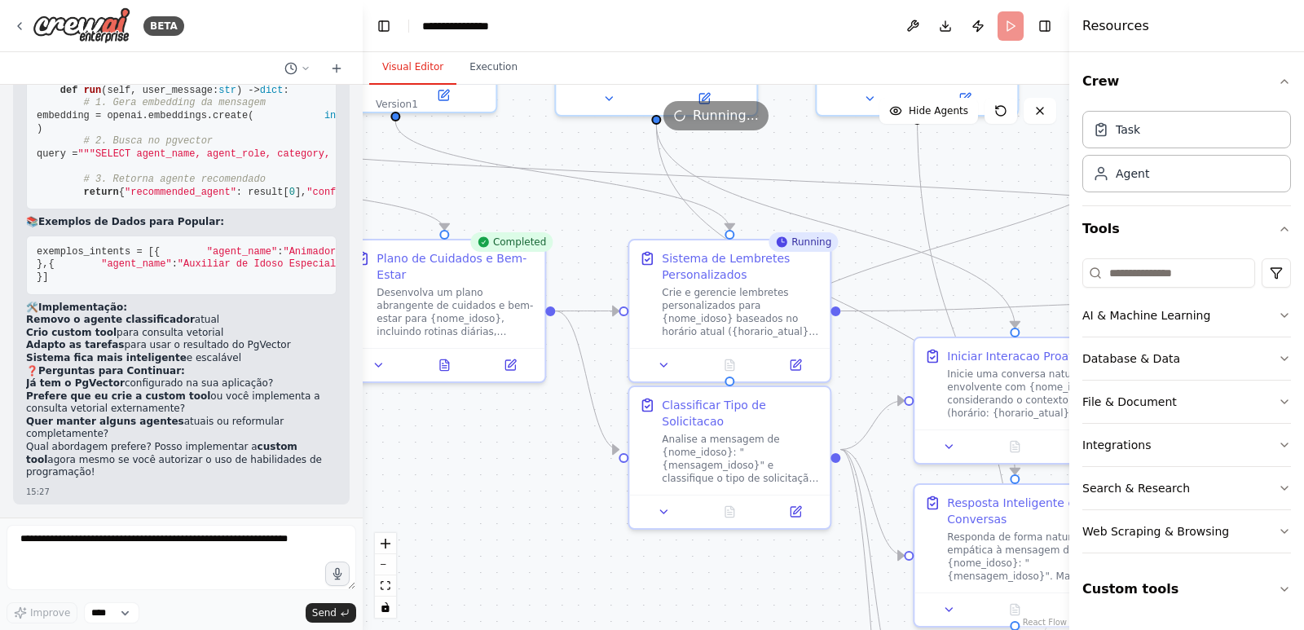
drag, startPoint x: 632, startPoint y: 426, endPoint x: 560, endPoint y: 438, distance: 73.5
click at [560, 438] on div ".deletable-edge-delete-btn { width: 20px; height: 20px; border: 0px solid #ffff…" at bounding box center [716, 357] width 706 height 545
drag, startPoint x: 613, startPoint y: 436, endPoint x: 536, endPoint y: 435, distance: 76.6
click at [536, 435] on div ".deletable-edge-delete-btn { width: 20px; height: 20px; border: 0px solid #ffff…" at bounding box center [716, 357] width 706 height 545
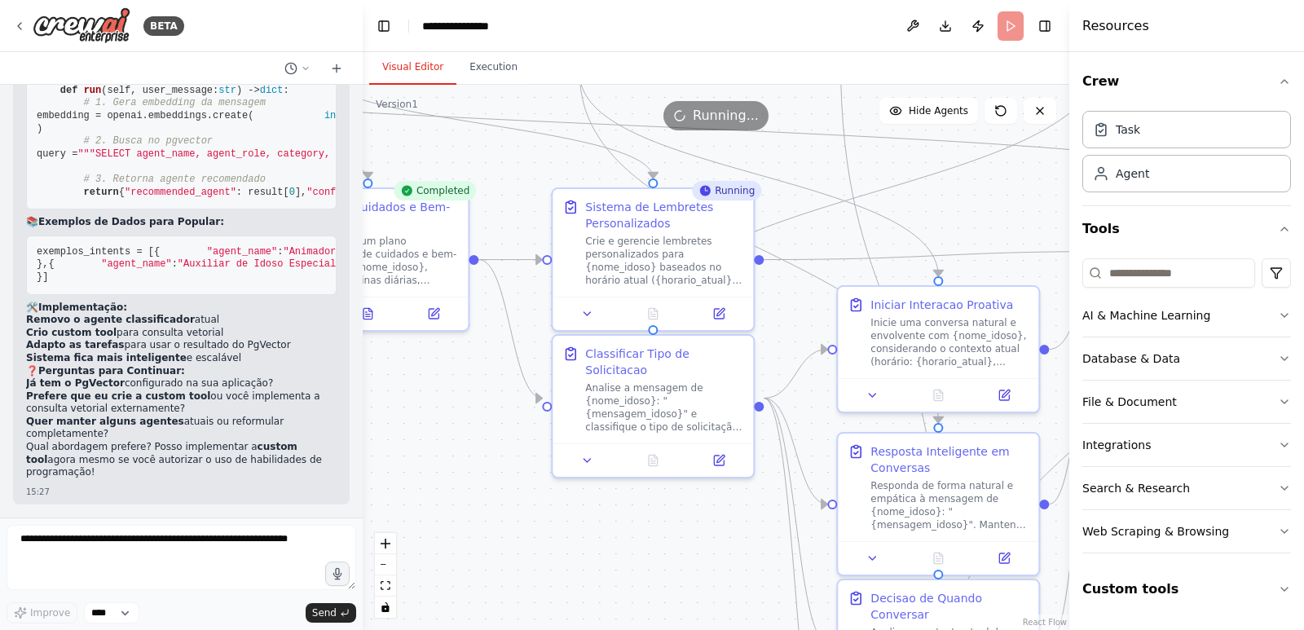
drag, startPoint x: 552, startPoint y: 454, endPoint x: 475, endPoint y: 403, distance: 92.2
click at [475, 403] on div ".deletable-edge-delete-btn { width: 20px; height: 20px; border: 0px solid #ffff…" at bounding box center [716, 357] width 706 height 545
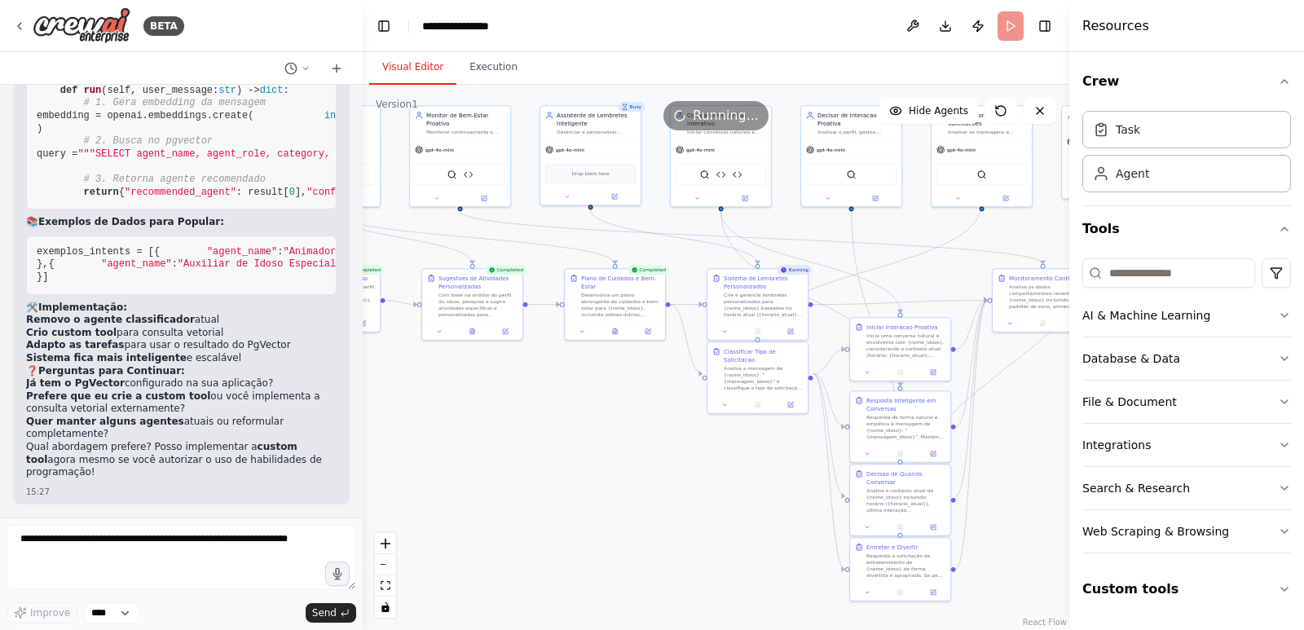
drag, startPoint x: 609, startPoint y: 511, endPoint x: 685, endPoint y: 442, distance: 102.7
click at [689, 443] on div ".deletable-edge-delete-btn { width: 20px; height: 20px; border: 0px solid #ffff…" at bounding box center [716, 357] width 706 height 545
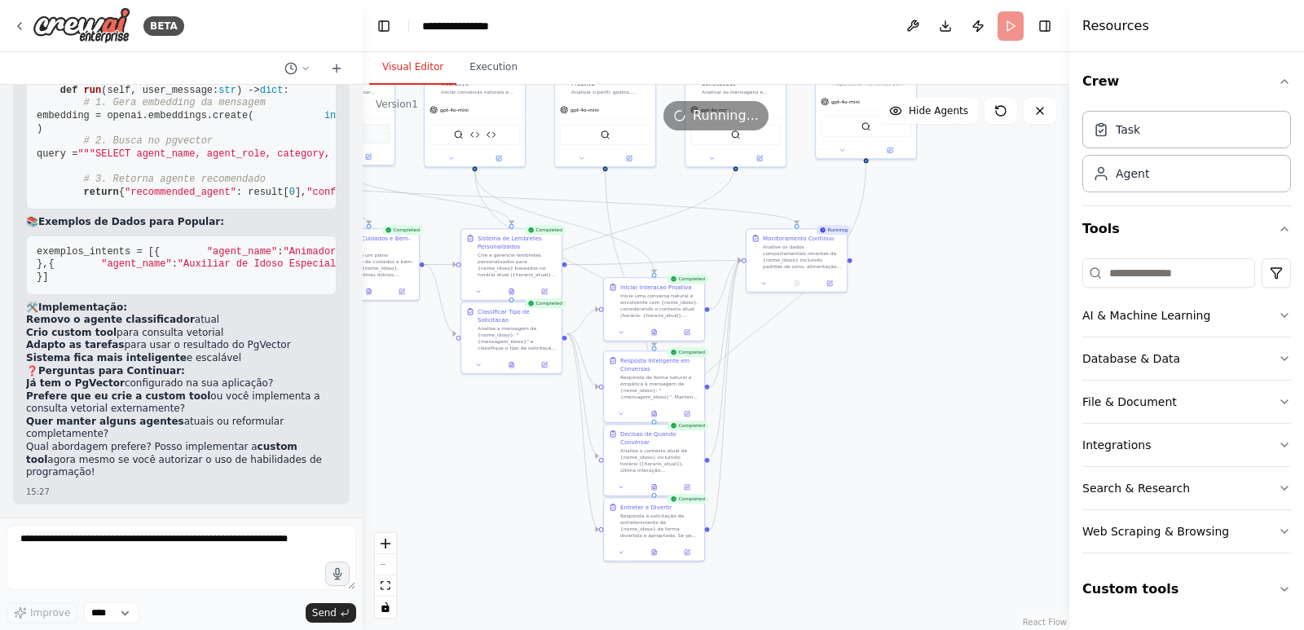
drag, startPoint x: 688, startPoint y: 503, endPoint x: 812, endPoint y: 466, distance: 130.0
click at [440, 463] on div ".deletable-edge-delete-btn { width: 20px; height: 20px; border: 0px solid #ffff…" at bounding box center [716, 357] width 706 height 545
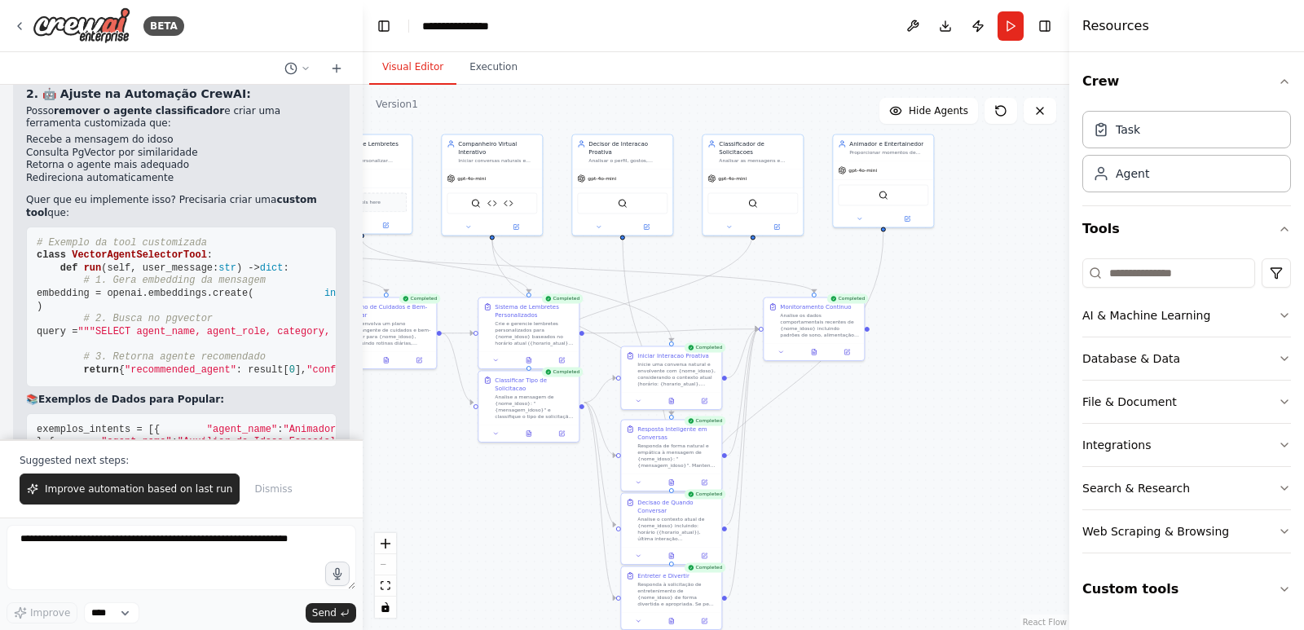
scroll to position [16541, 0]
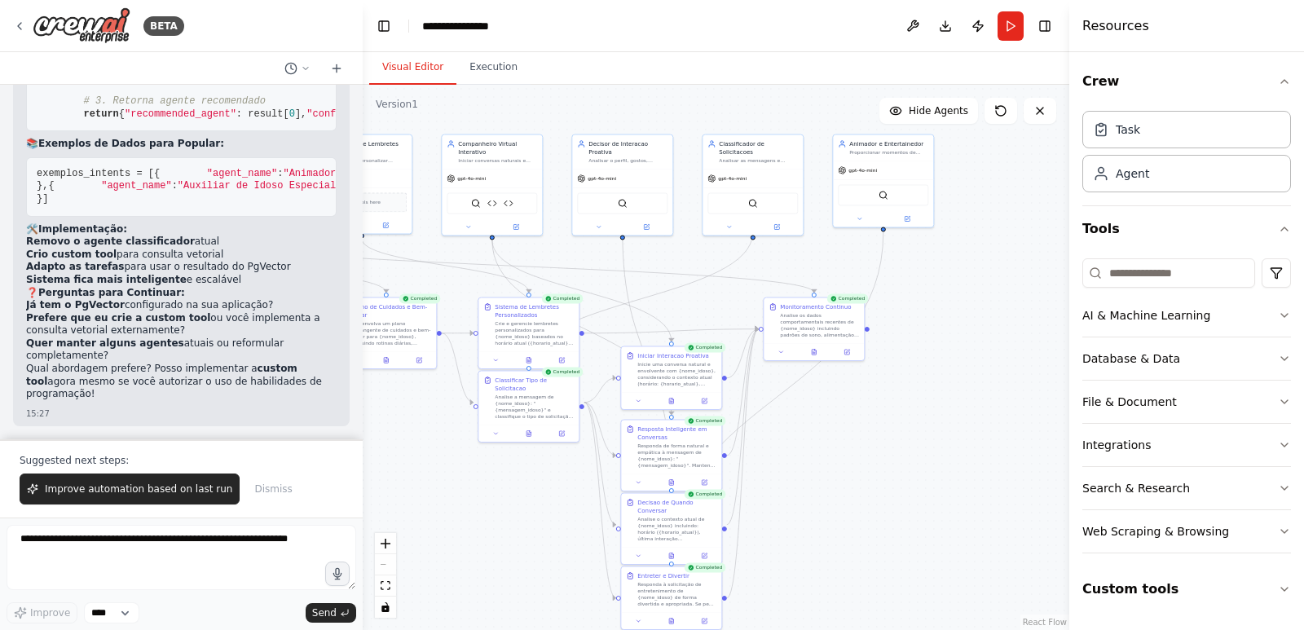
drag, startPoint x: 983, startPoint y: 291, endPoint x: 1054, endPoint y: 275, distance: 73.4
click at [1054, 275] on div ".deletable-edge-delete-btn { width: 20px; height: 20px; border: 0px solid #ffff…" at bounding box center [716, 357] width 706 height 545
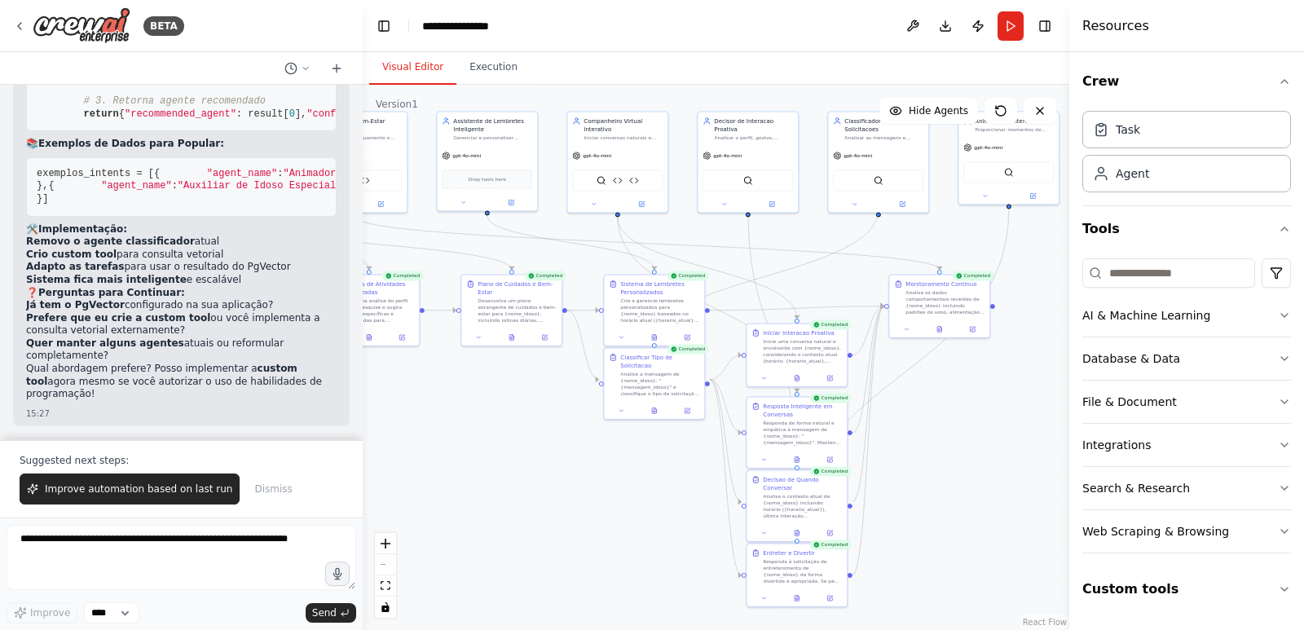
drag, startPoint x: 565, startPoint y: 411, endPoint x: 615, endPoint y: 408, distance: 50.6
click at [614, 408] on div ".deletable-edge-delete-btn { width: 20px; height: 20px; border: 0px solid #ffff…" at bounding box center [716, 357] width 706 height 545
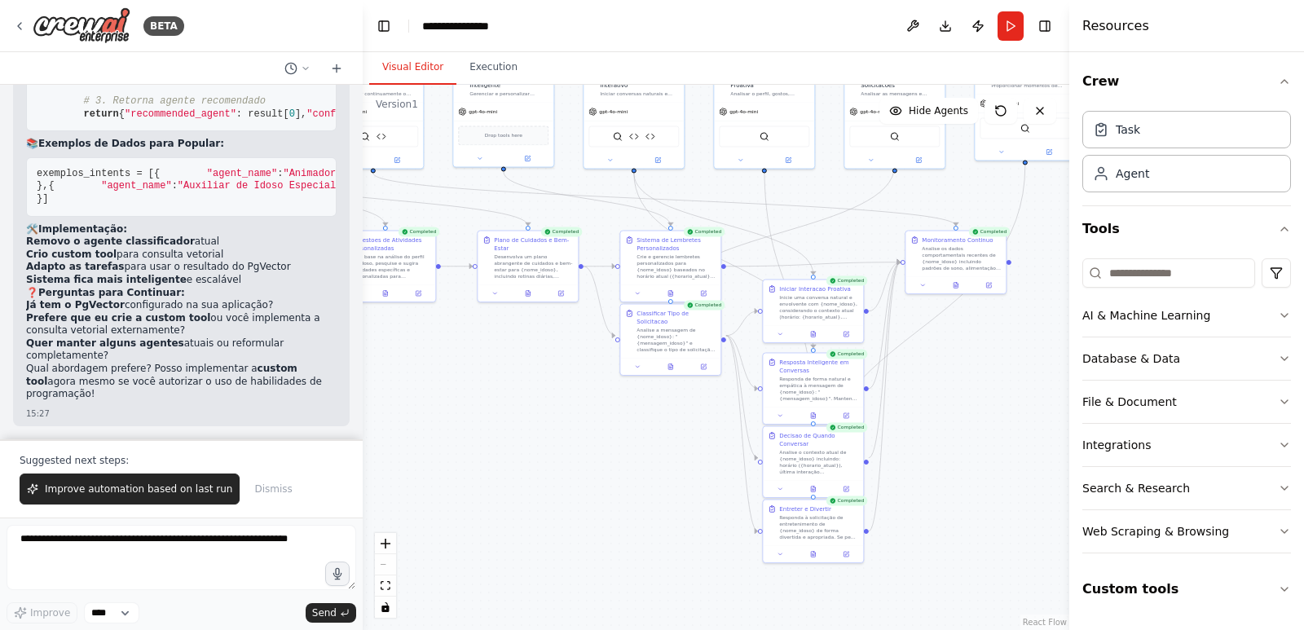
drag, startPoint x: 592, startPoint y: 458, endPoint x: 560, endPoint y: 416, distance: 52.8
click at [560, 416] on div ".deletable-edge-delete-btn { width: 20px; height: 20px; border: 0px solid #ffff…" at bounding box center [716, 357] width 706 height 545
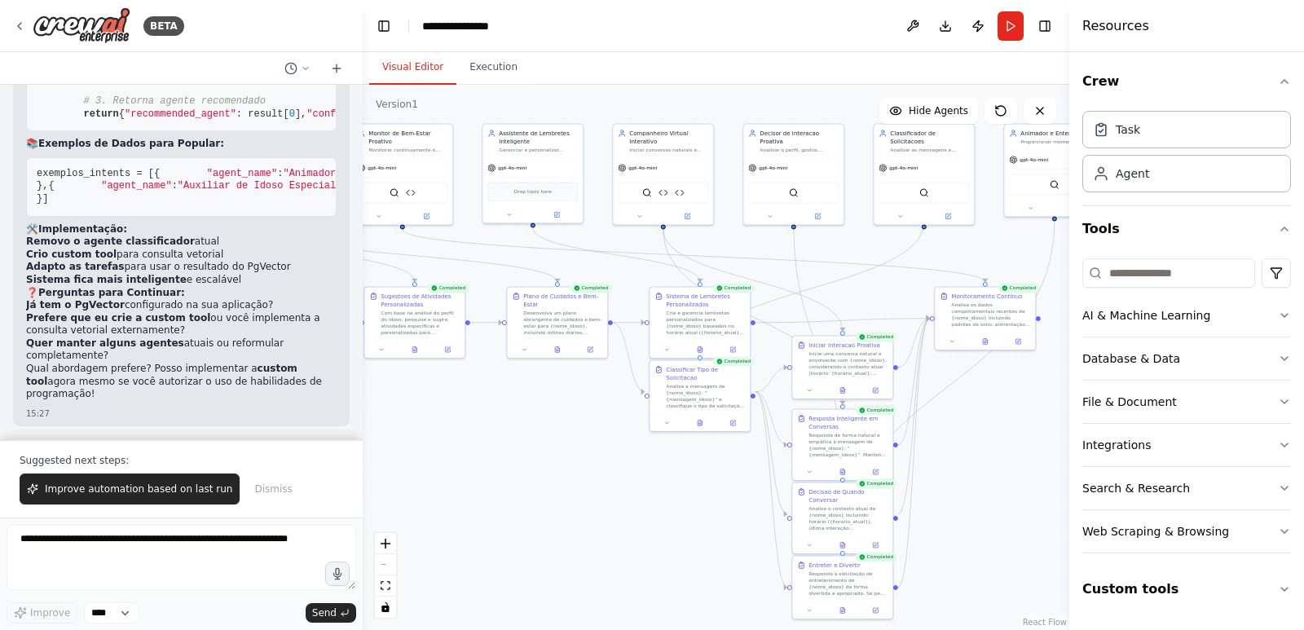
drag, startPoint x: 548, startPoint y: 411, endPoint x: 524, endPoint y: 476, distance: 68.9
click at [524, 476] on div ".deletable-edge-delete-btn { width: 20px; height: 20px; border: 0px solid #ffff…" at bounding box center [716, 357] width 706 height 545
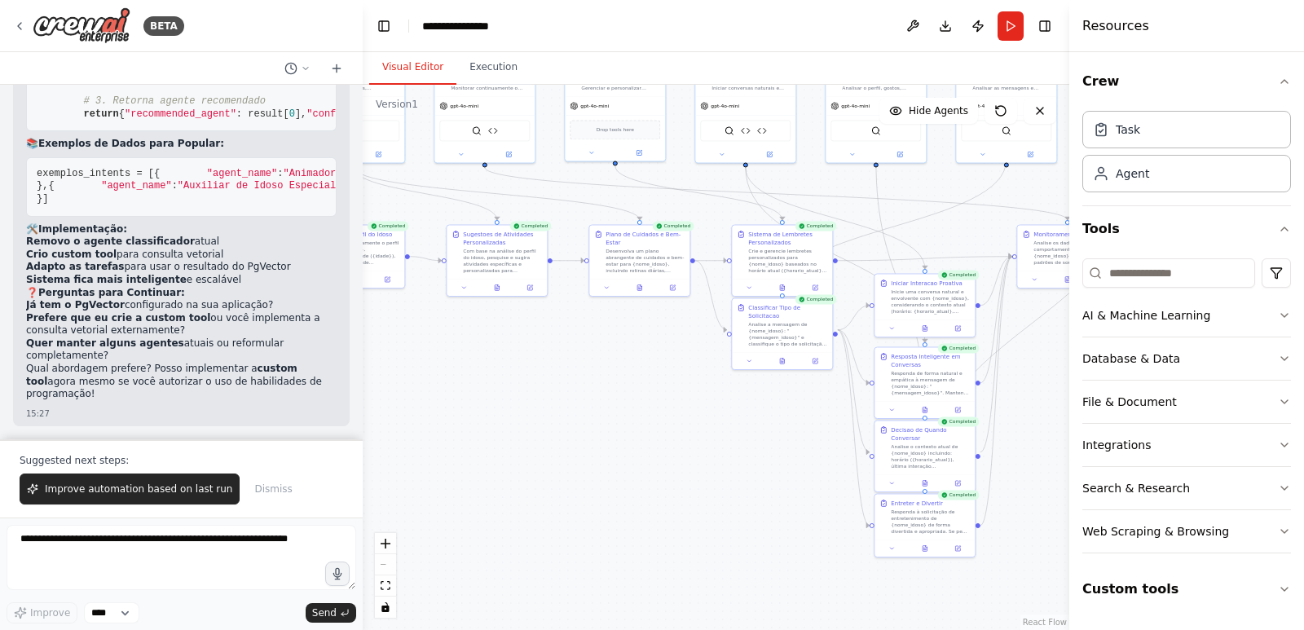
drag, startPoint x: 602, startPoint y: 451, endPoint x: 734, endPoint y: 376, distance: 151.8
click at [734, 376] on div ".deletable-edge-delete-btn { width: 20px; height: 20px; border: 0px solid #ffff…" at bounding box center [716, 357] width 706 height 545
click at [389, 561] on div "React Flow controls" at bounding box center [385, 575] width 21 height 85
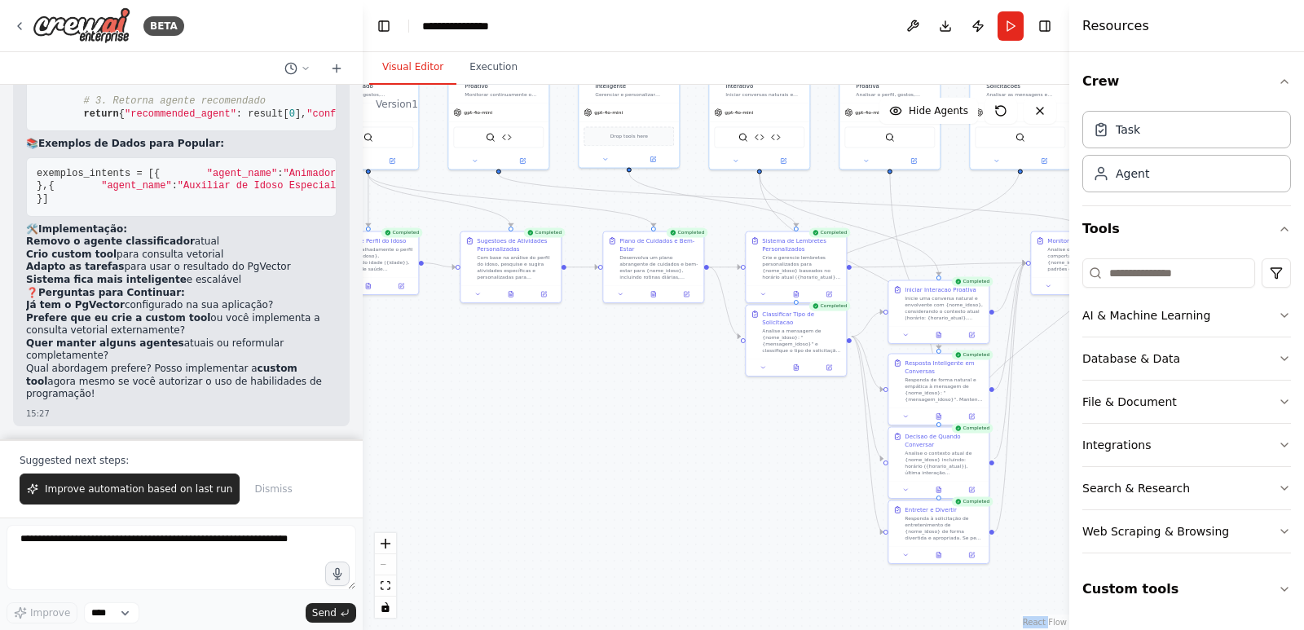
drag, startPoint x: 655, startPoint y: 513, endPoint x: 669, endPoint y: 519, distance: 15.3
click at [669, 519] on div ".deletable-edge-delete-btn { width: 20px; height: 20px; border: 0px solid #ffff…" at bounding box center [716, 357] width 706 height 545
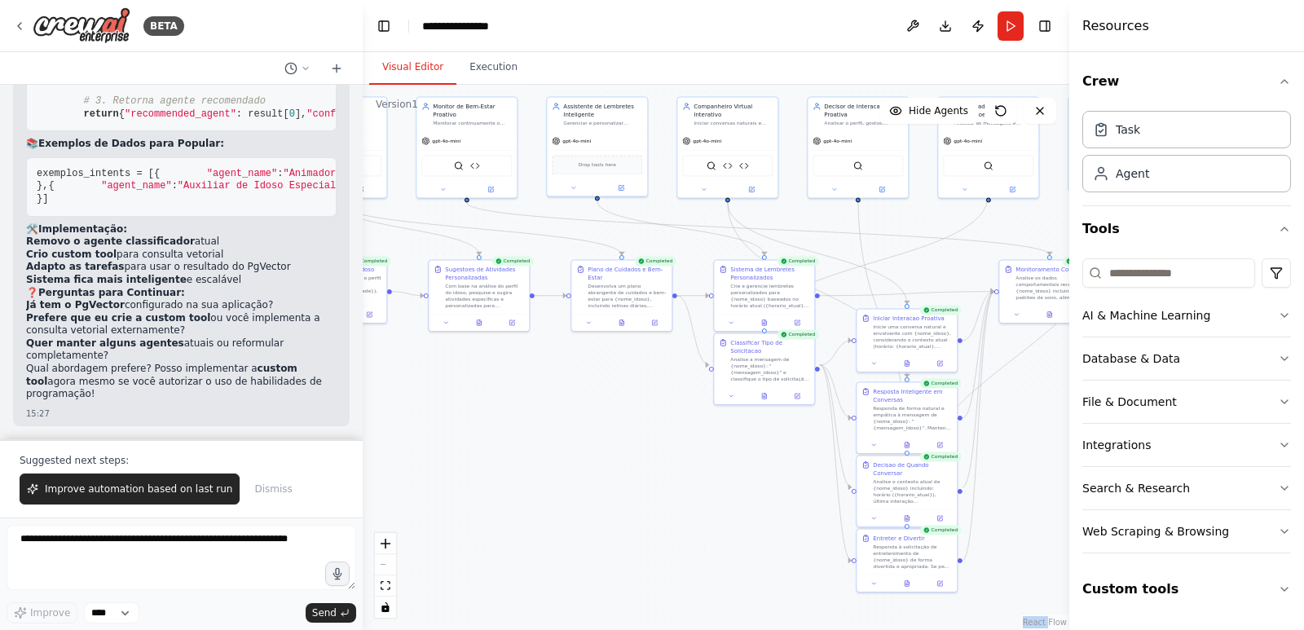
drag, startPoint x: 662, startPoint y: 467, endPoint x: 630, endPoint y: 494, distance: 41.6
click at [630, 494] on div ".deletable-edge-delete-btn { width: 20px; height: 20px; border: 0px solid #ffff…" at bounding box center [716, 357] width 706 height 545
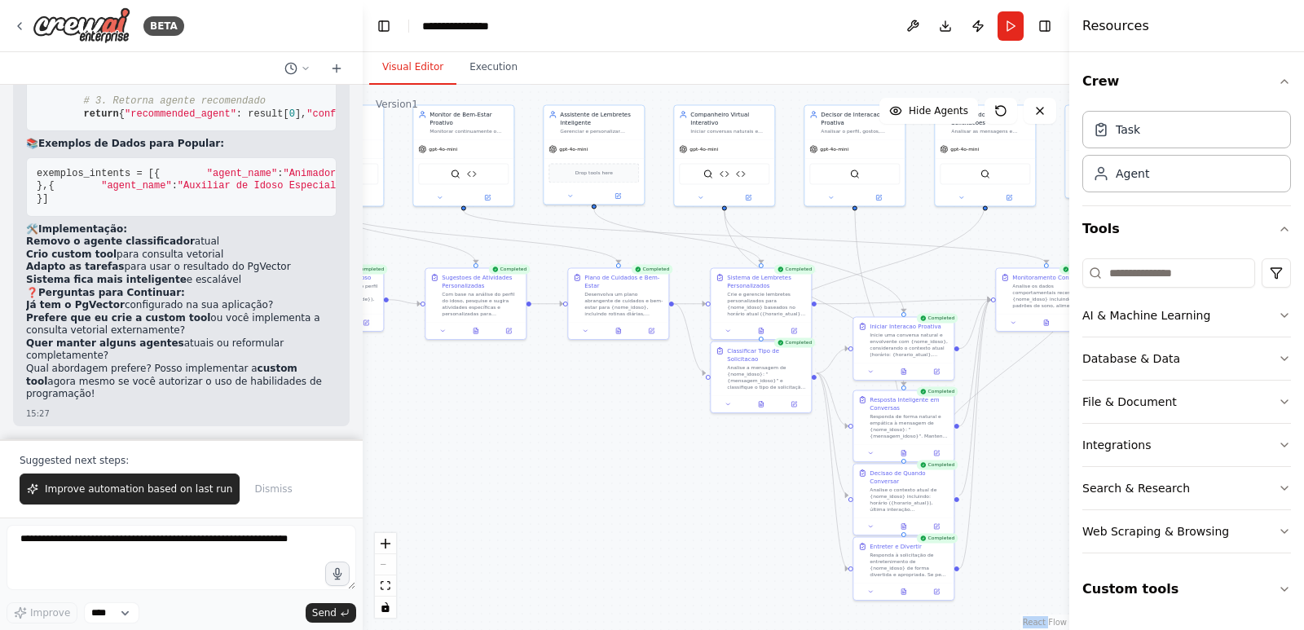
click at [645, 476] on div ".deletable-edge-delete-btn { width: 20px; height: 20px; border: 0px solid #ffff…" at bounding box center [716, 357] width 706 height 545
click at [650, 473] on div ".deletable-edge-delete-btn { width: 20px; height: 20px; border: 0px solid #ffff…" at bounding box center [716, 357] width 706 height 545
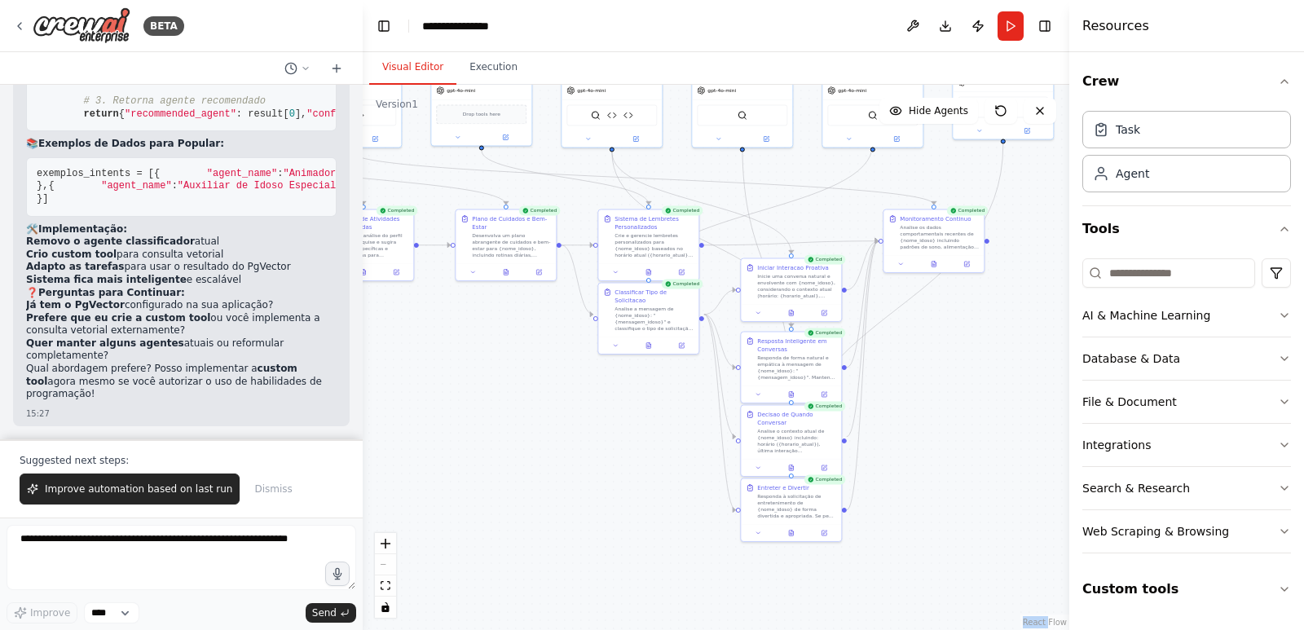
drag, startPoint x: 637, startPoint y: 452, endPoint x: 522, endPoint y: 394, distance: 129.0
click at [522, 394] on div ".deletable-edge-delete-btn { width: 20px; height: 20px; border: 0px solid #ffff…" at bounding box center [716, 357] width 706 height 545
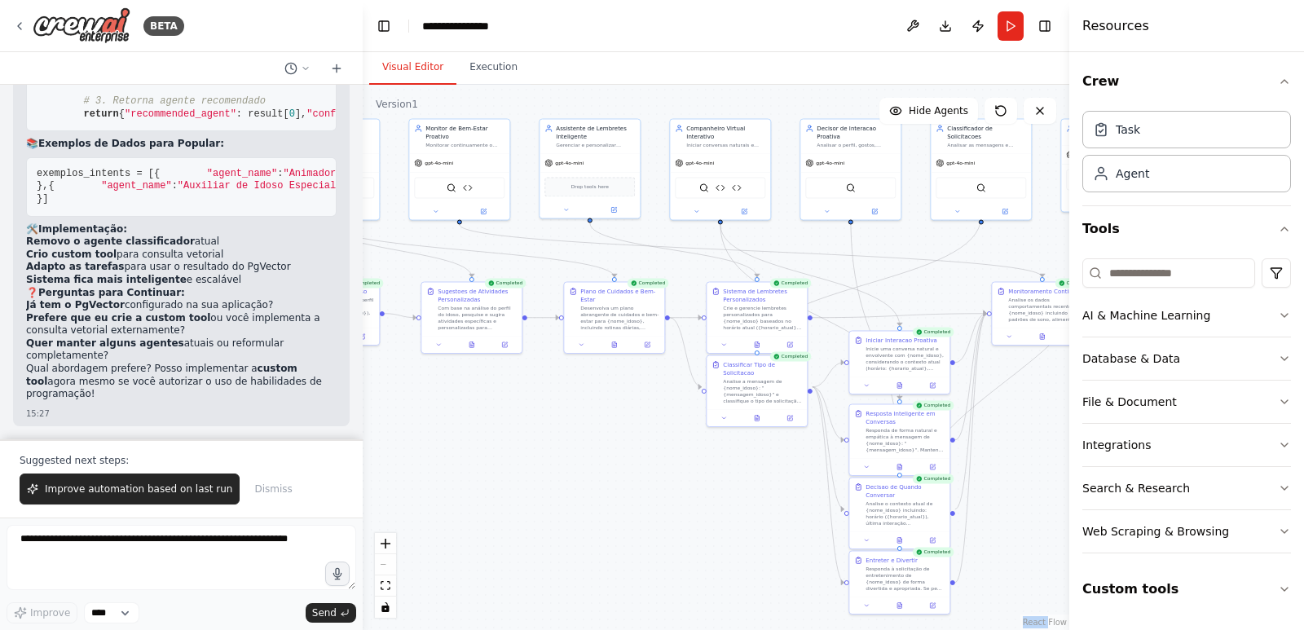
drag, startPoint x: 647, startPoint y: 479, endPoint x: 685, endPoint y: 472, distance: 39.0
click at [649, 480] on div ".deletable-edge-delete-btn { width: 20px; height: 20px; border: 0px solid #ffff…" at bounding box center [716, 357] width 706 height 545
drag, startPoint x: 610, startPoint y: 431, endPoint x: 640, endPoint y: 440, distance: 31.5
click at [627, 436] on div ".deletable-edge-delete-btn { width: 20px; height: 20px; border: 0px solid #ffff…" at bounding box center [716, 357] width 706 height 545
